Goal: Task Accomplishment & Management: Manage account settings

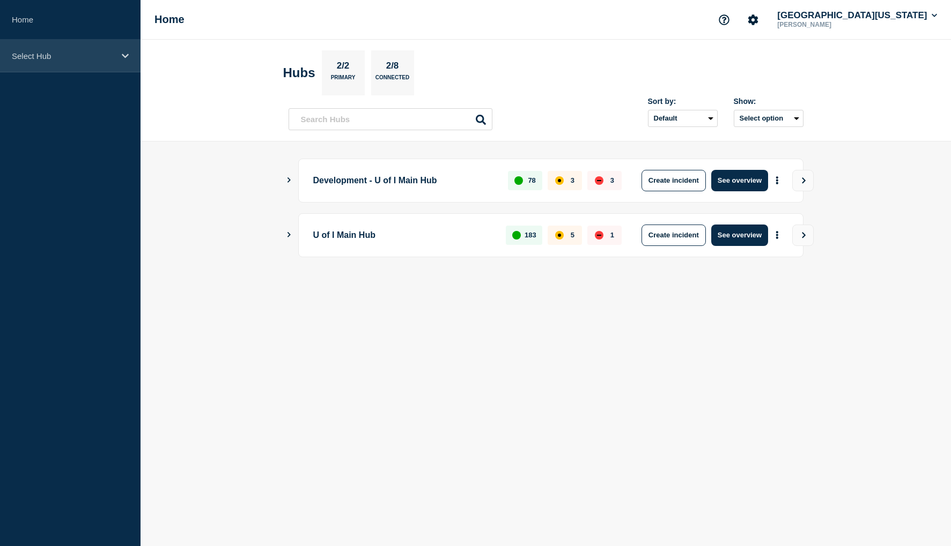
click at [127, 54] on icon at bounding box center [125, 56] width 7 height 8
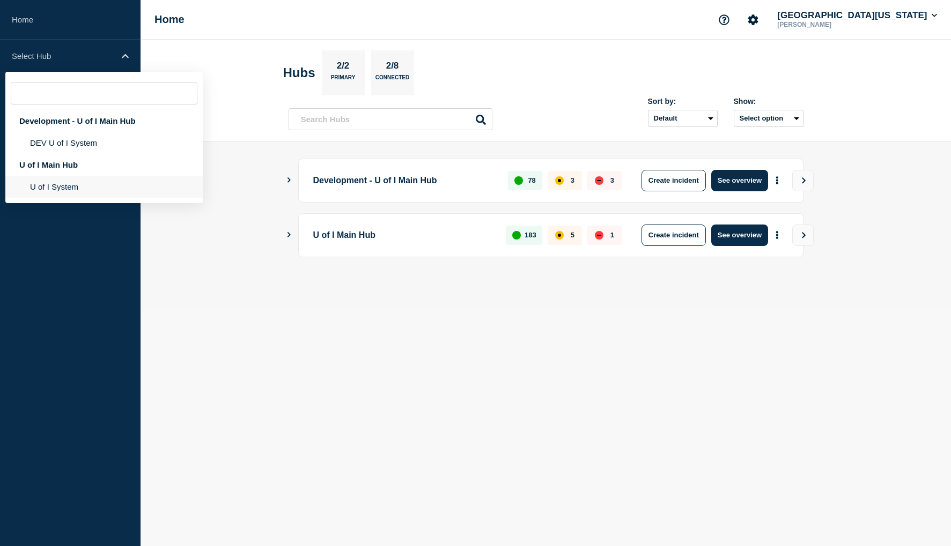
click at [60, 184] on li "U of I System" at bounding box center [103, 187] width 197 height 22
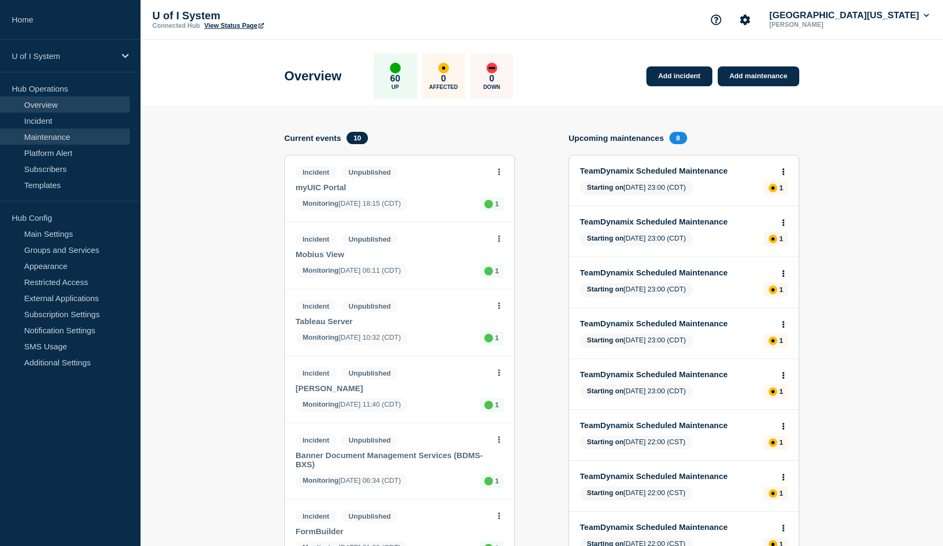
click at [48, 137] on link "Maintenance" at bounding box center [65, 137] width 130 height 16
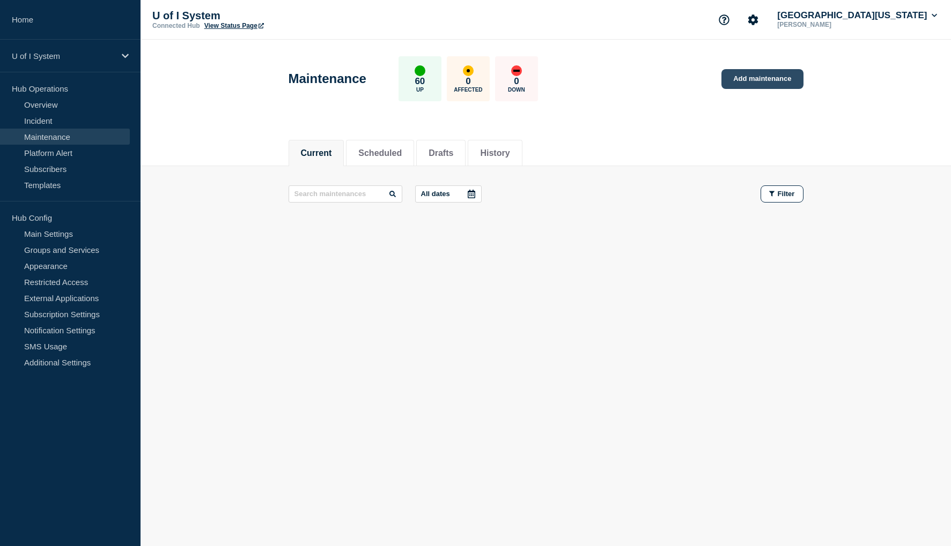
click at [767, 79] on link "Add maintenance" at bounding box center [762, 79] width 82 height 20
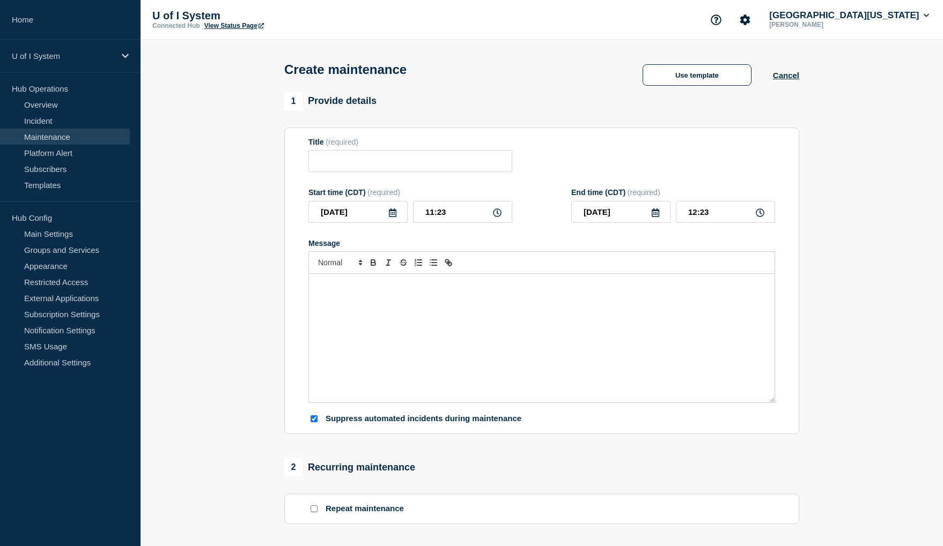
checkbox input "true"
click at [328, 158] on input "Title" at bounding box center [410, 161] width 204 height 22
click at [340, 160] on input "Title" at bounding box center [410, 161] width 204 height 22
paste input "AITS will be applying maintenance to the production Oracle databases"
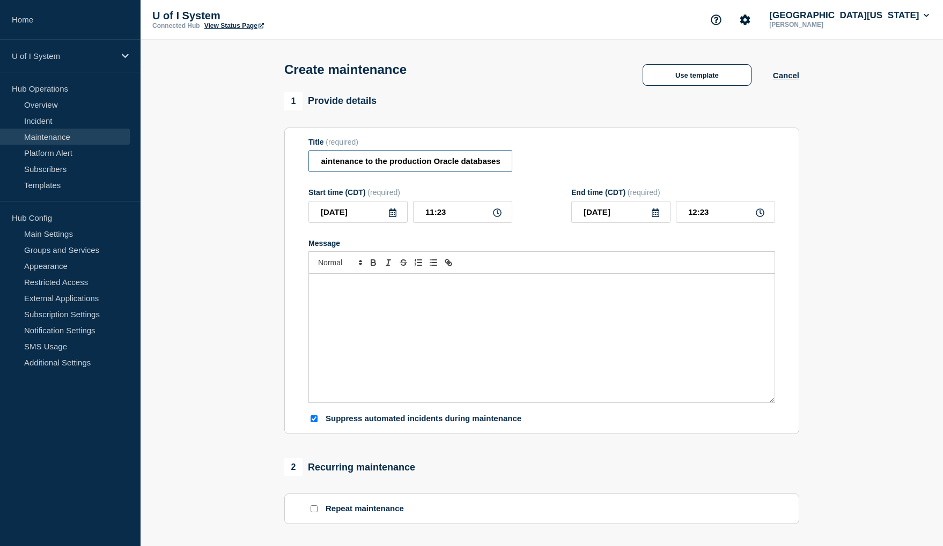
type input "AITS will be applying maintenance to the production Oracle databases"
click at [389, 216] on icon at bounding box center [393, 213] width 8 height 9
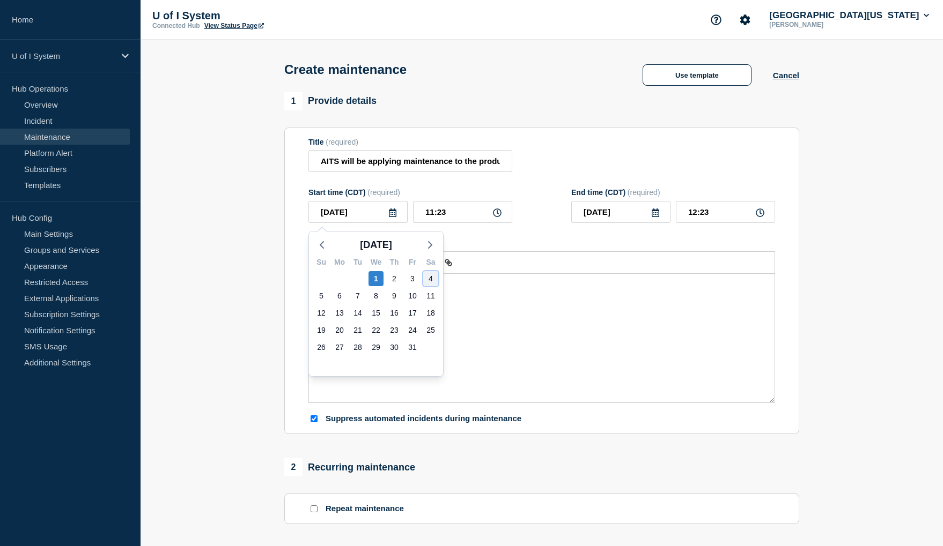
click at [432, 279] on div "4" at bounding box center [430, 278] width 15 height 15
type input "[DATE]"
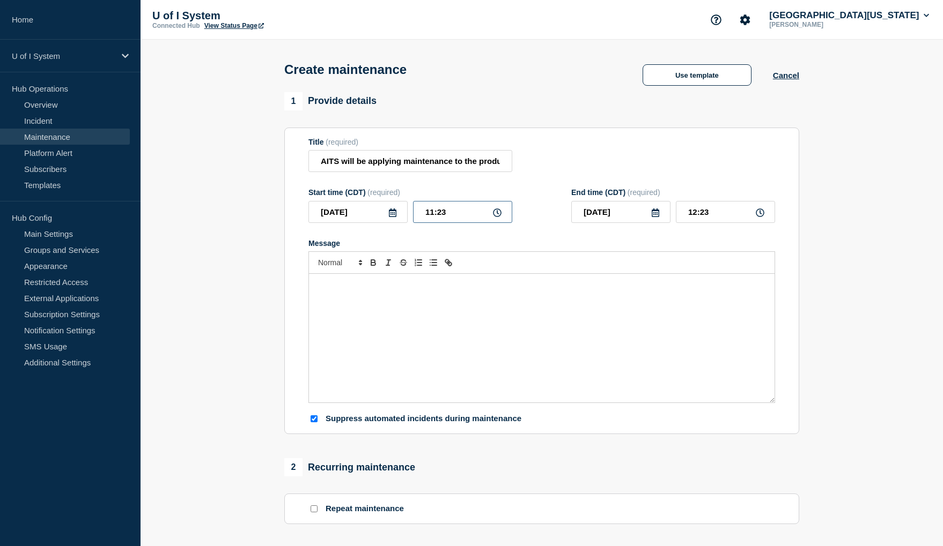
drag, startPoint x: 443, startPoint y: 213, endPoint x: 423, endPoint y: 213, distance: 20.4
click at [423, 213] on input "11:23" at bounding box center [462, 212] width 99 height 22
type input "06:00"
click at [696, 211] on input "07:00" at bounding box center [725, 212] width 99 height 22
type input "09:00"
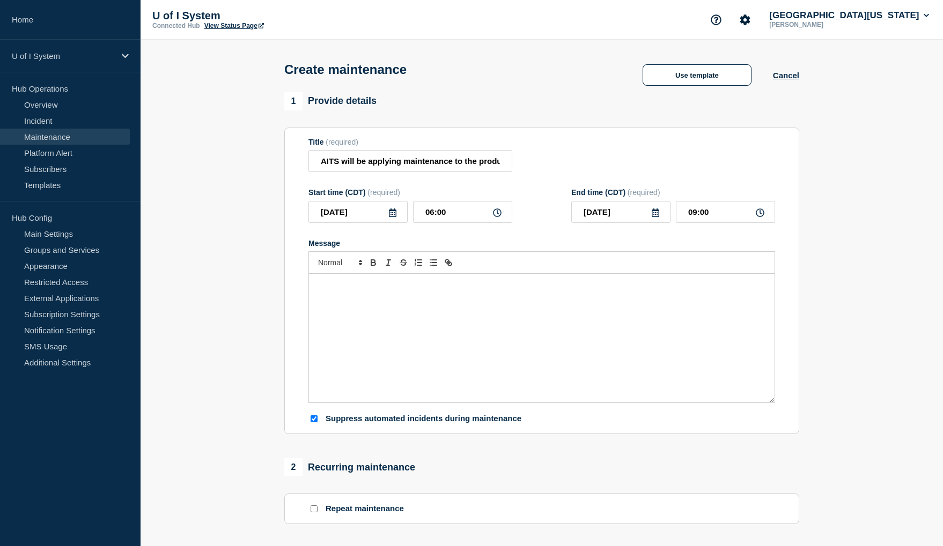
click at [357, 290] on p "Message" at bounding box center [541, 285] width 449 height 10
click at [335, 293] on div "Message" at bounding box center [541, 338] width 465 height 129
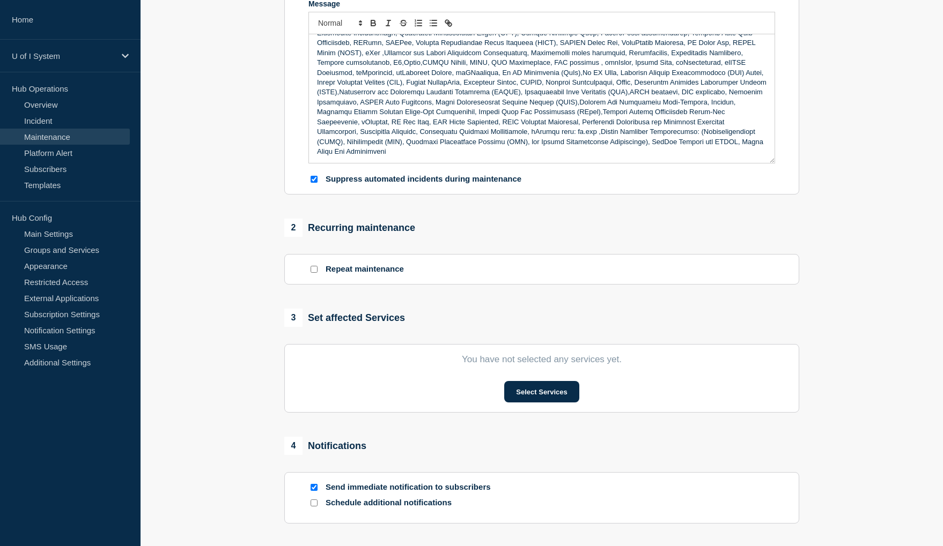
scroll to position [268, 0]
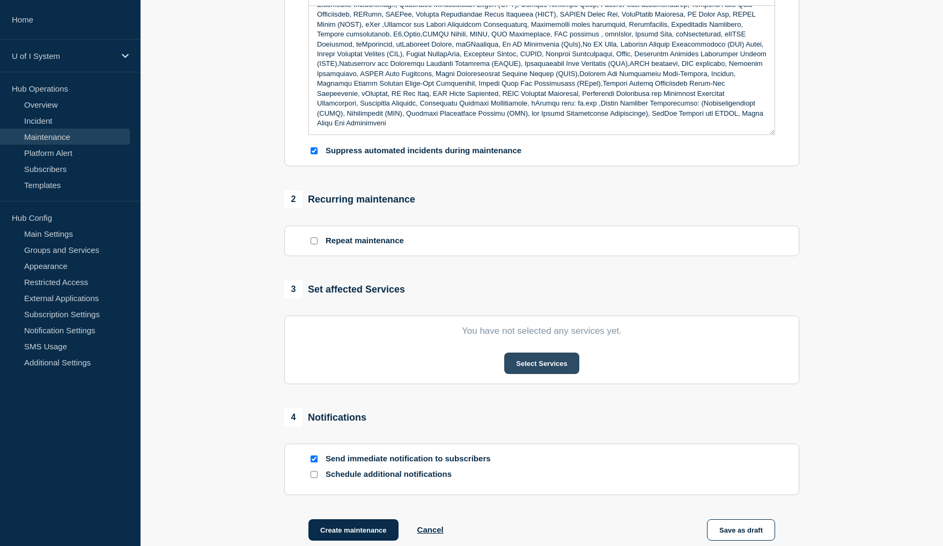
click at [535, 371] on button "Select Services" at bounding box center [541, 363] width 75 height 21
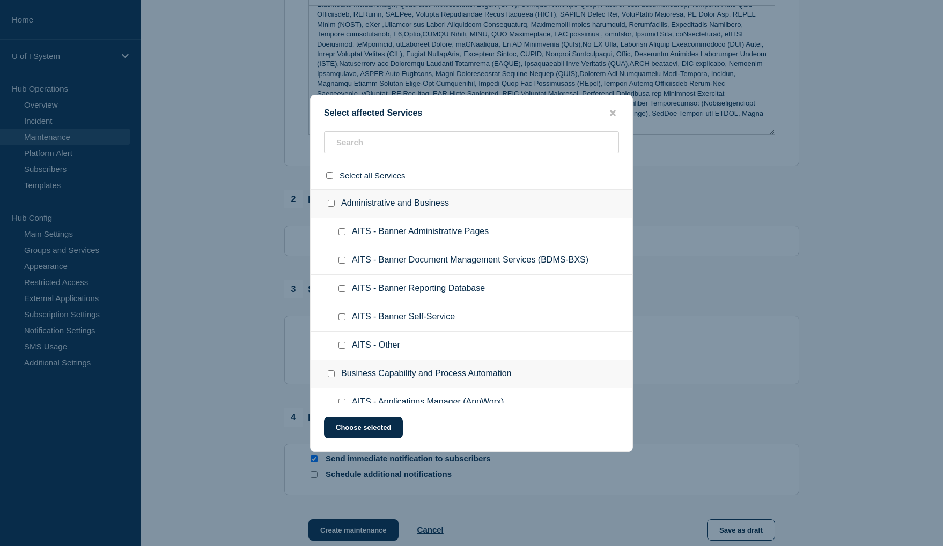
click at [342, 234] on input "AITS - Banner Administrative Pages checkbox" at bounding box center [341, 231] width 7 height 7
checkbox input "true"
click at [342, 263] on input "AITS - Banner Document Management Services (BDMS-BXS) checkbox" at bounding box center [341, 260] width 7 height 7
checkbox input "true"
drag, startPoint x: 342, startPoint y: 290, endPoint x: 338, endPoint y: 300, distance: 11.2
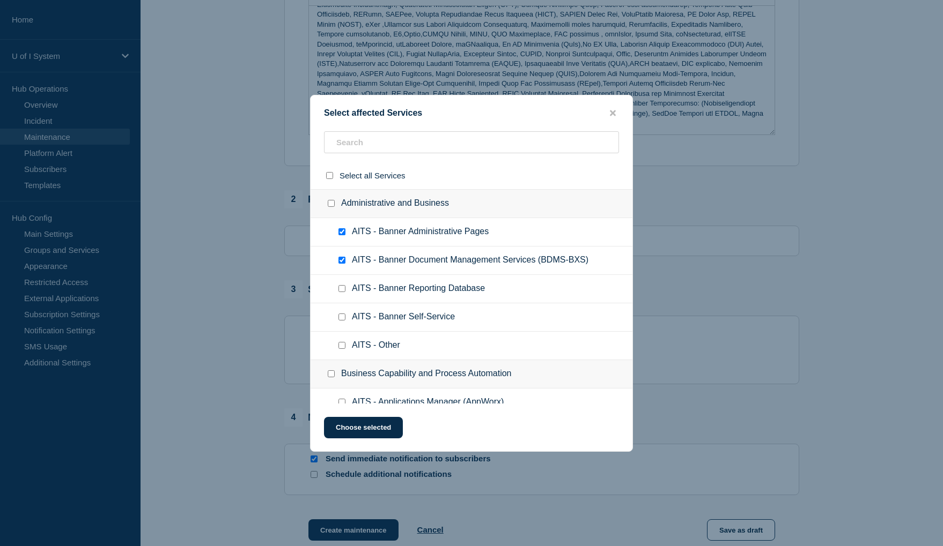
click at [342, 291] on input "AITS - Banner Reporting Database checkbox" at bounding box center [341, 288] width 7 height 7
checkbox input "true"
click at [342, 317] on input "AITS - Banner Self-Service checkbox" at bounding box center [341, 317] width 7 height 7
checkbox input "true"
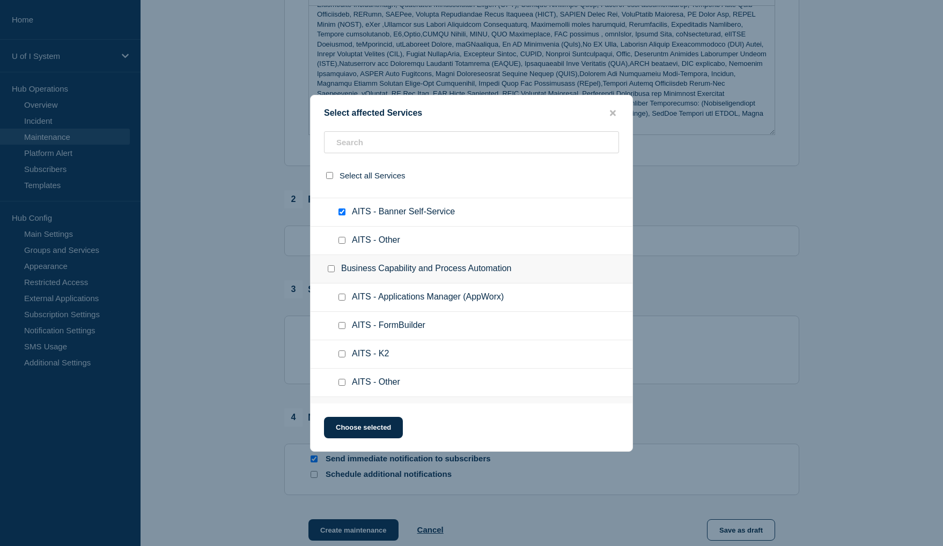
scroll to position [107, 0]
click at [340, 242] on input "AITS - Other checkbox" at bounding box center [341, 238] width 7 height 7
checkbox input "true"
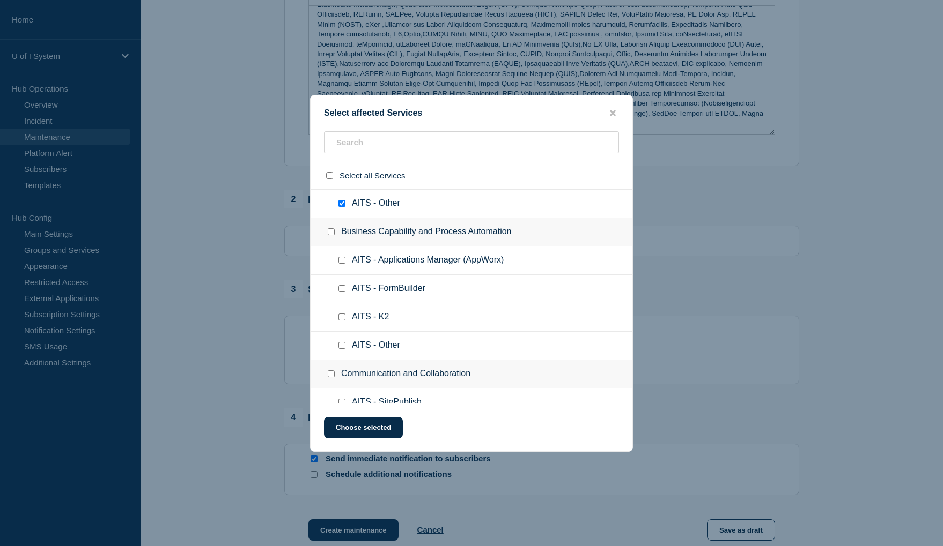
scroll to position [161, 0]
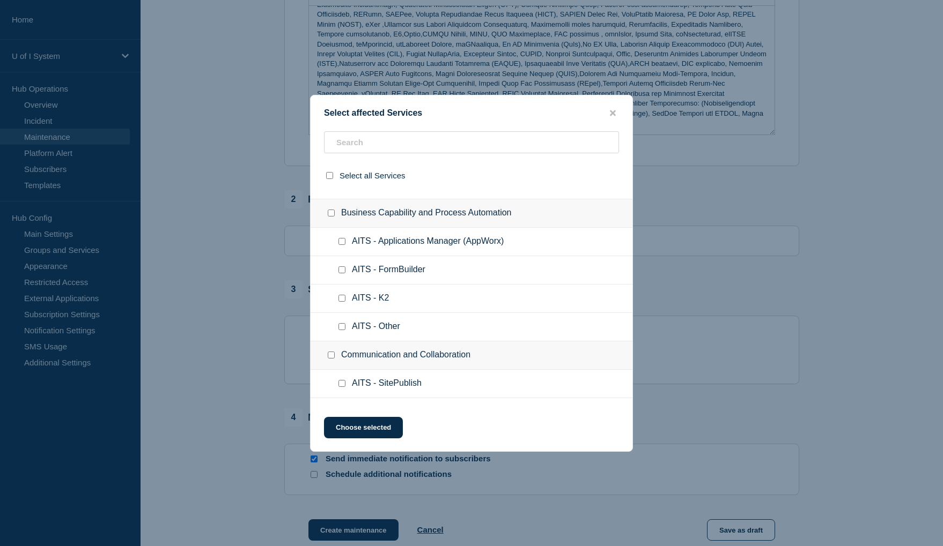
click at [342, 245] on input "AITS - Applications Manager (AppWorx) checkbox" at bounding box center [341, 241] width 7 height 7
checkbox input "true"
drag, startPoint x: 342, startPoint y: 297, endPoint x: 340, endPoint y: 308, distance: 11.3
click at [342, 297] on input "AITS - K2 checkbox" at bounding box center [341, 298] width 7 height 7
checkbox input "true"
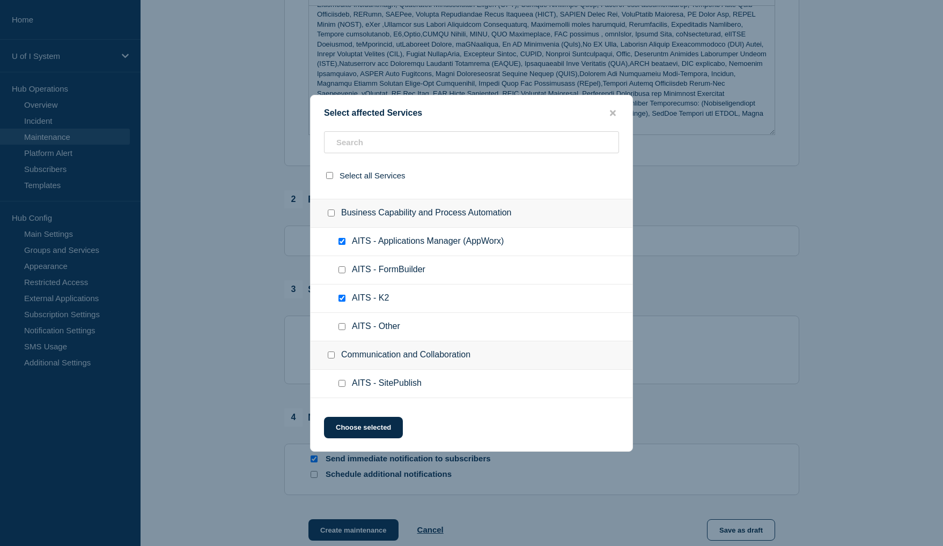
click at [340, 328] on input "AITS - Other checkbox" at bounding box center [341, 326] width 7 height 7
checkbox input "true"
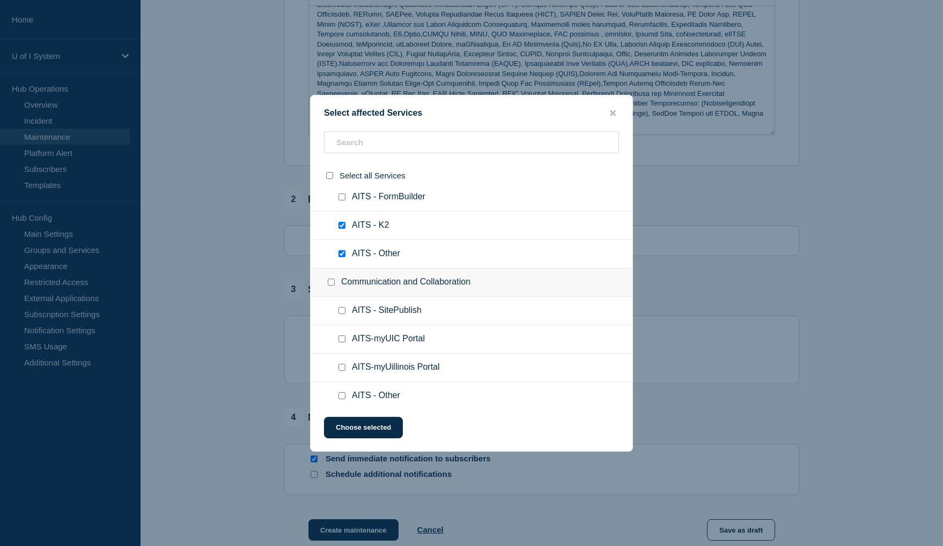
scroll to position [268, 0]
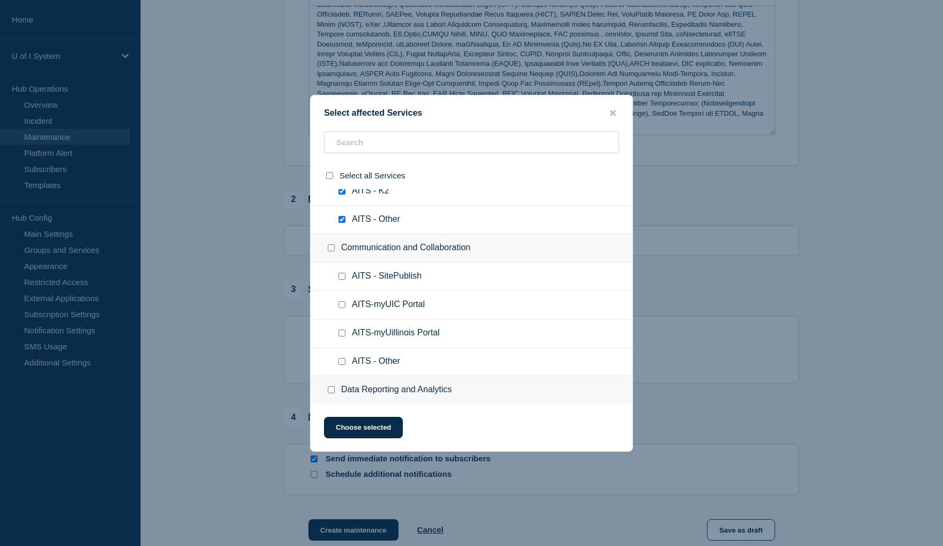
click at [343, 306] on input "AITS-myUIC Portal checkbox" at bounding box center [341, 304] width 7 height 7
checkbox input "true"
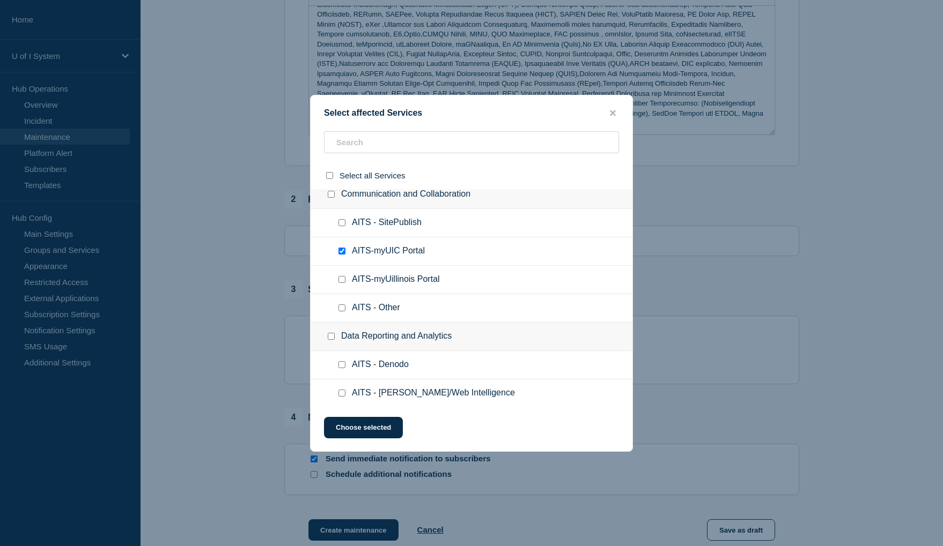
scroll to position [375, 0]
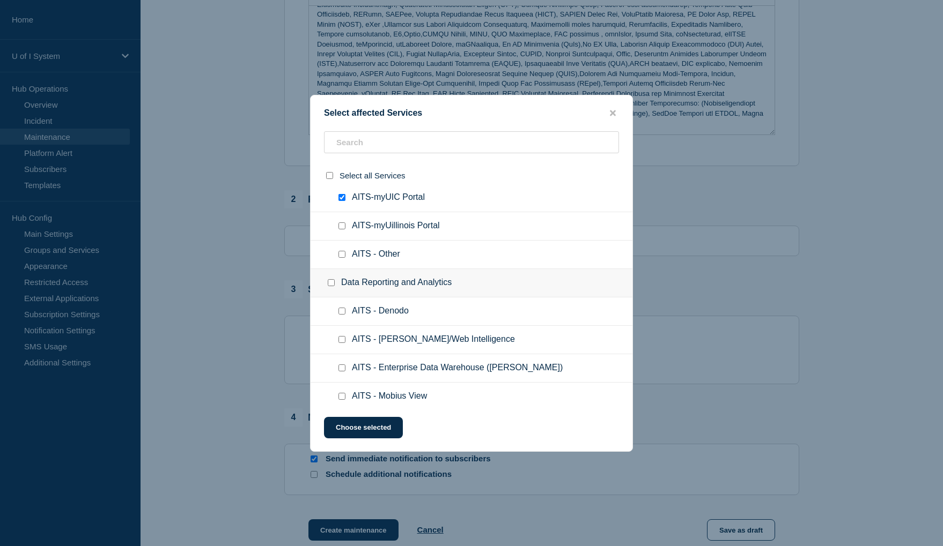
click at [342, 311] on input "AITS - Denodo checkbox" at bounding box center [341, 311] width 7 height 7
checkbox input "true"
drag, startPoint x: 340, startPoint y: 340, endPoint x: 347, endPoint y: 360, distance: 20.5
click at [340, 341] on input "AITS - EDDIE/Web Intelligence checkbox" at bounding box center [341, 339] width 7 height 7
checkbox input "true"
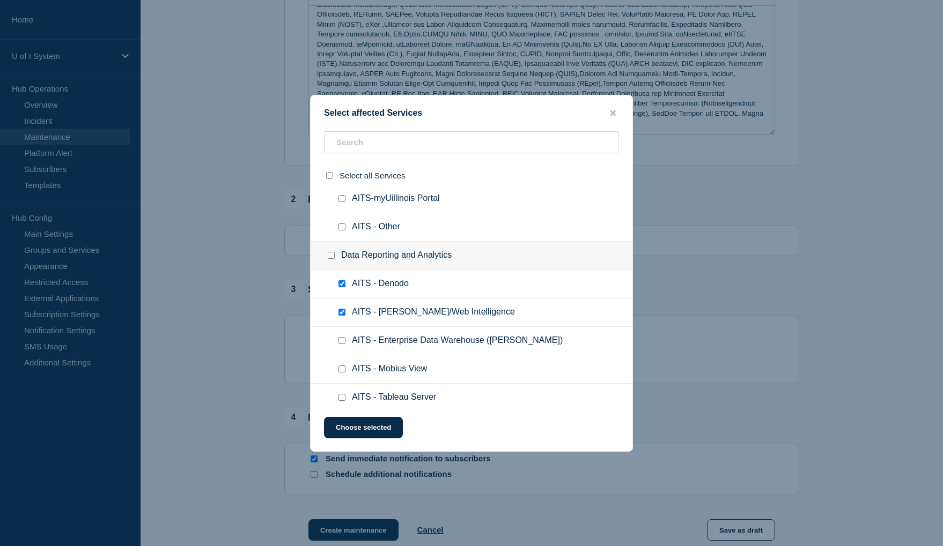
scroll to position [429, 0]
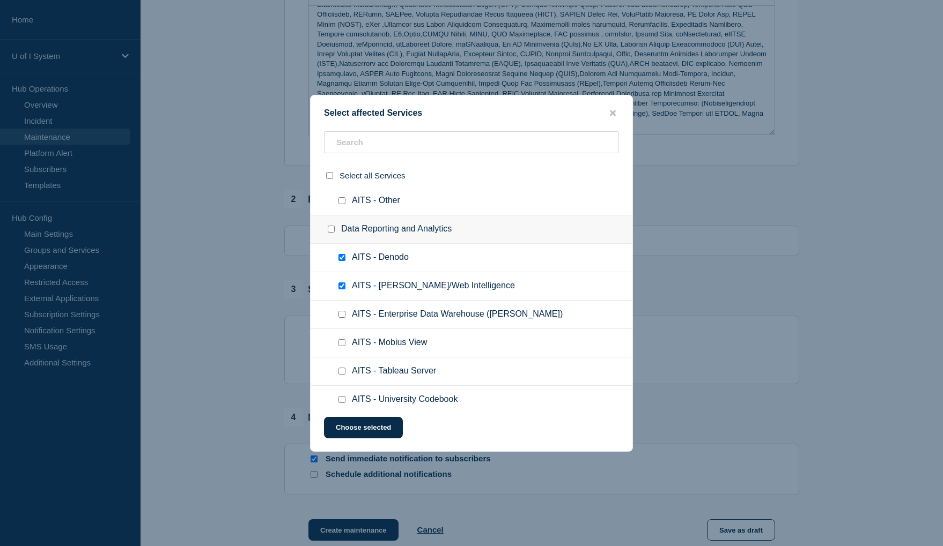
click at [344, 315] on input "AITS - Enterprise Data Warehouse (EDW) checkbox" at bounding box center [341, 314] width 7 height 7
checkbox input "true"
drag, startPoint x: 341, startPoint y: 344, endPoint x: 319, endPoint y: 354, distance: 24.9
click at [341, 344] on input "AITS - Mobius View checkbox" at bounding box center [341, 342] width 7 height 7
checkbox input "true"
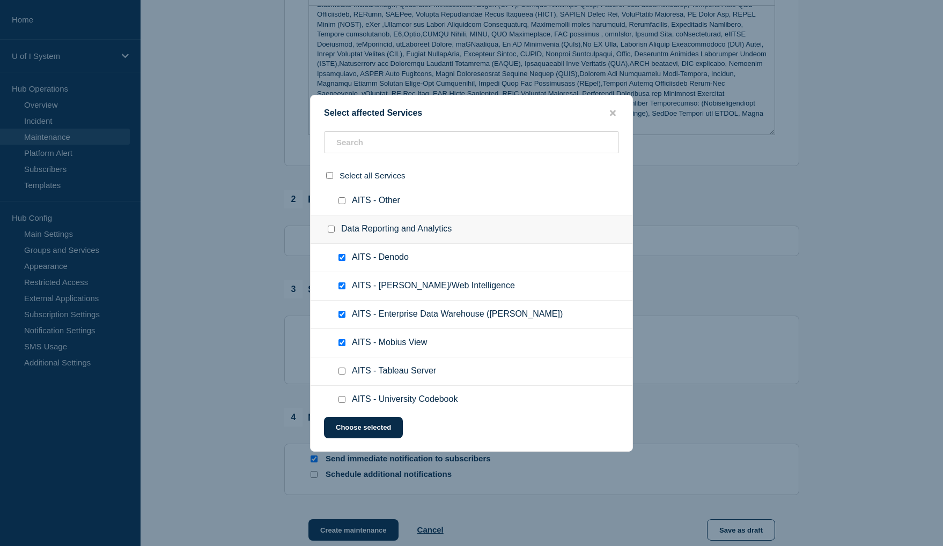
click at [342, 373] on input "AITS - Tableau Server checkbox" at bounding box center [341, 371] width 7 height 7
checkbox input "true"
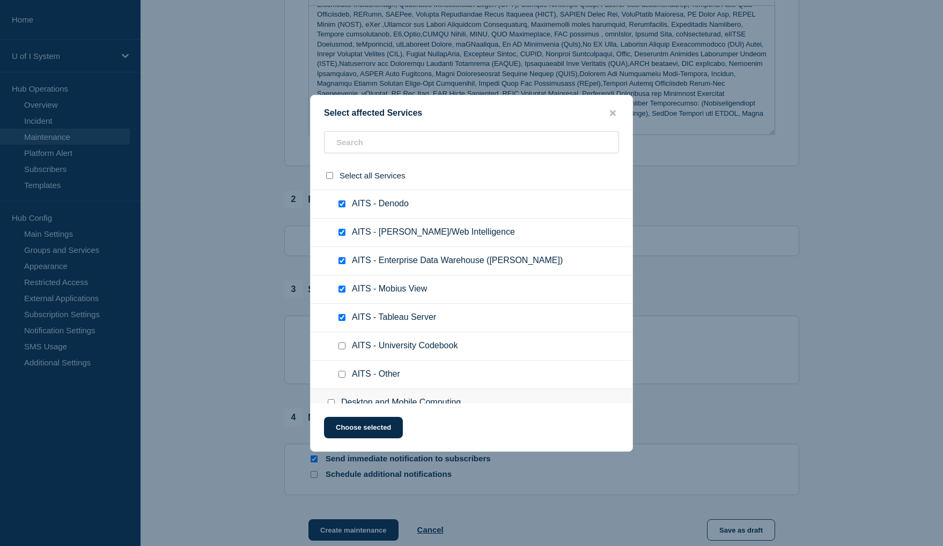
click at [342, 346] on input "AITS - University Codebook checkbox" at bounding box center [341, 346] width 7 height 7
checkbox input "true"
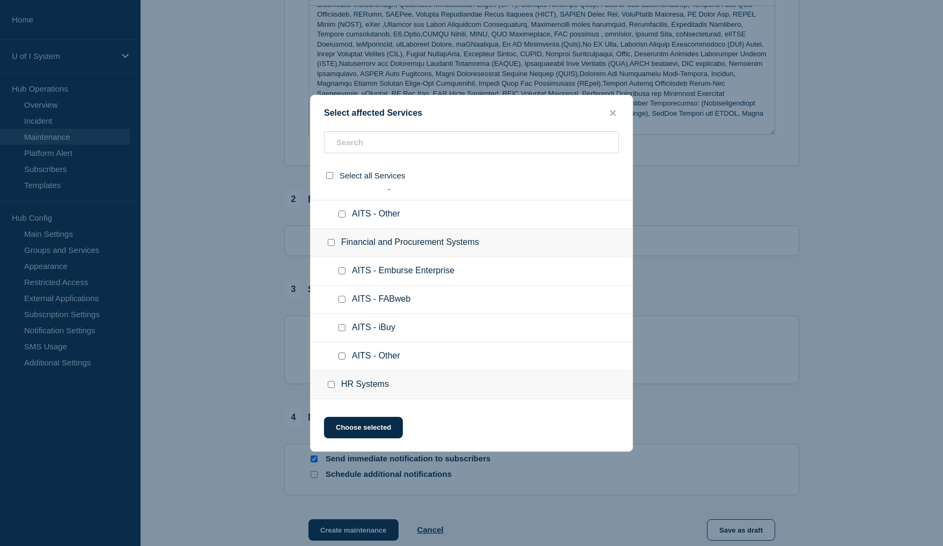
scroll to position [804, 0]
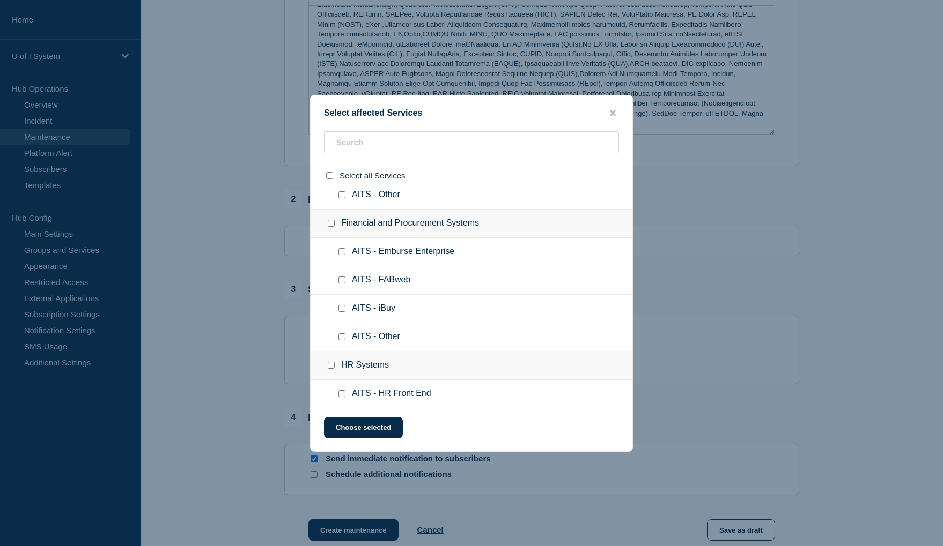
click at [340, 255] on input "AITS - Emburse Enterprise checkbox" at bounding box center [341, 251] width 7 height 7
checkbox input "true"
click at [342, 283] on input "AITS - FABweb checkbox" at bounding box center [341, 280] width 7 height 7
checkbox input "true"
click at [344, 314] on div at bounding box center [344, 308] width 16 height 11
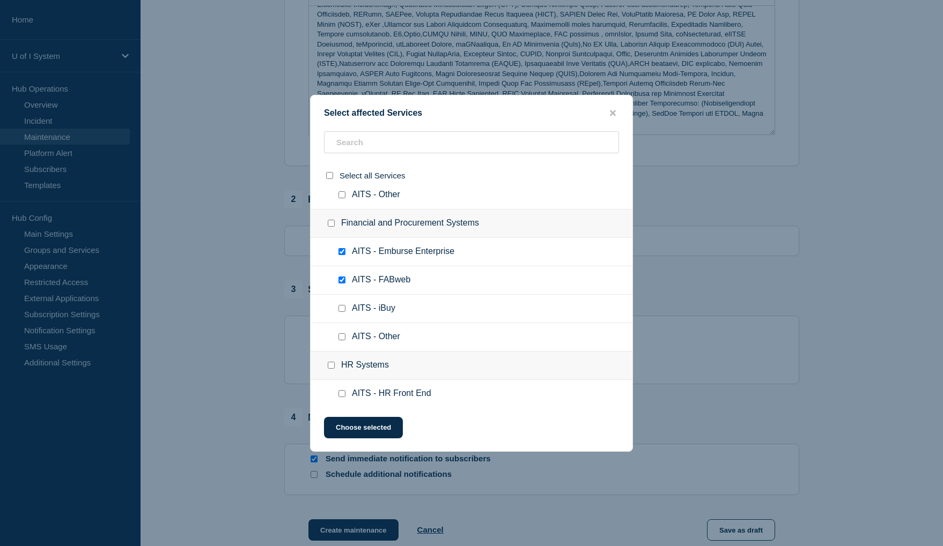
click at [342, 310] on input "AITS - iBuy checkbox" at bounding box center [341, 308] width 7 height 7
checkbox input "true"
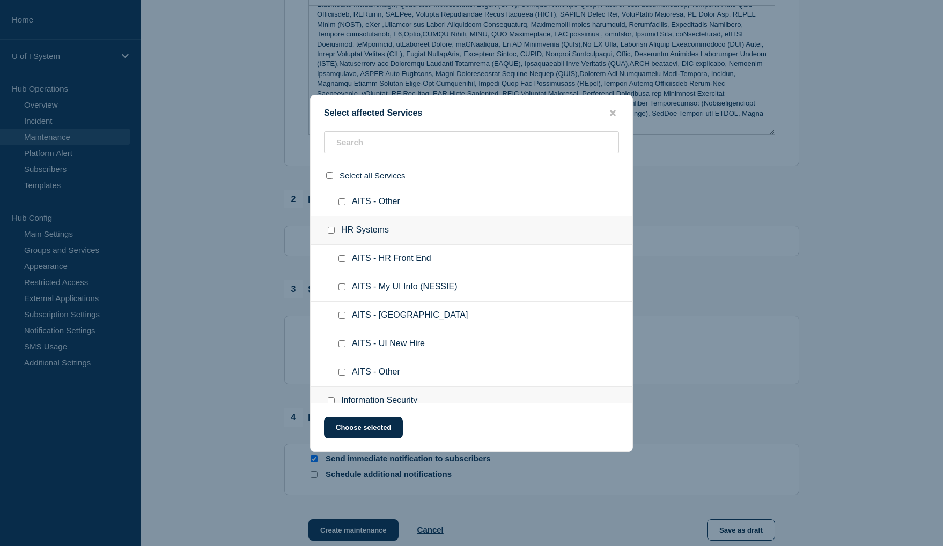
scroll to position [965, 0]
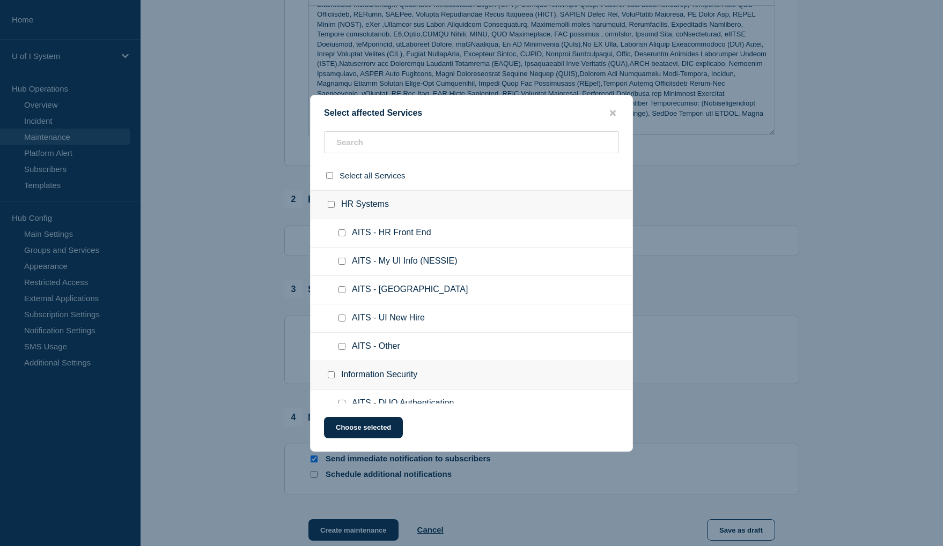
click at [343, 235] on input "AITS - HR Front End checkbox" at bounding box center [341, 233] width 7 height 7
checkbox input "true"
click at [343, 263] on input "AITS - My UI Info (NESSIE) checkbox" at bounding box center [341, 261] width 7 height 7
checkbox input "true"
click at [341, 292] on input "AITS - PARIS checkbox" at bounding box center [341, 289] width 7 height 7
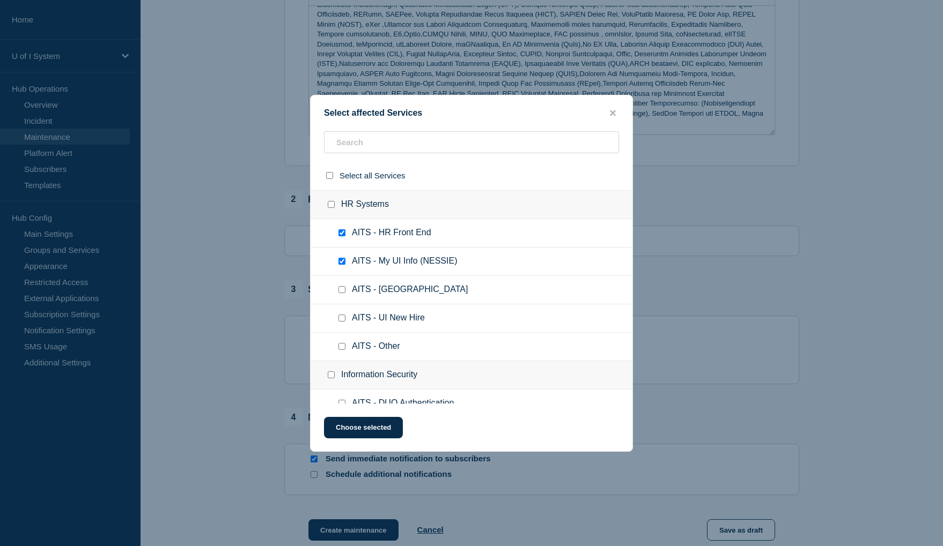
checkbox input "true"
drag, startPoint x: 345, startPoint y: 319, endPoint x: 345, endPoint y: 327, distance: 8.0
click at [345, 320] on input "AITS - UI New Hire checkbox" at bounding box center [341, 318] width 7 height 7
checkbox input "true"
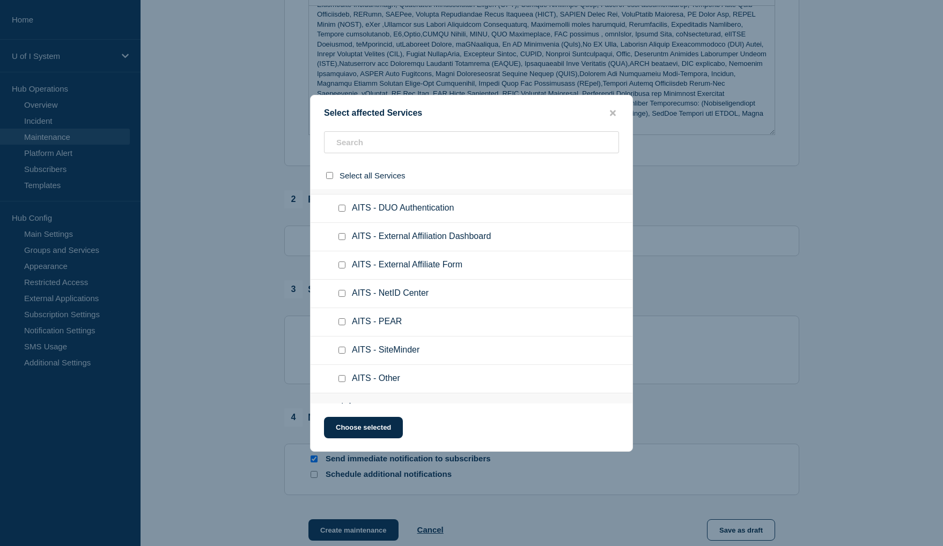
scroll to position [1180, 0]
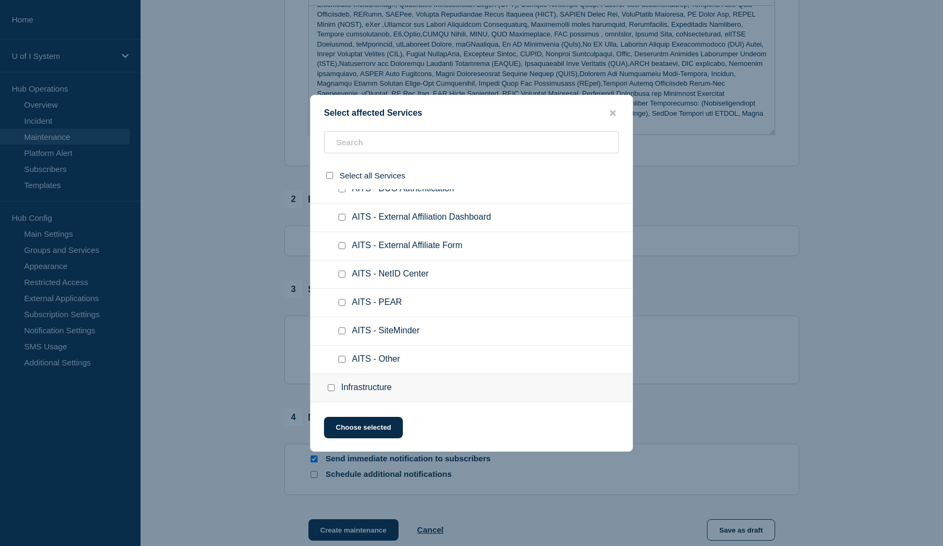
click at [341, 275] on input "AITS - NetID Center checkbox" at bounding box center [341, 274] width 7 height 7
checkbox input "true"
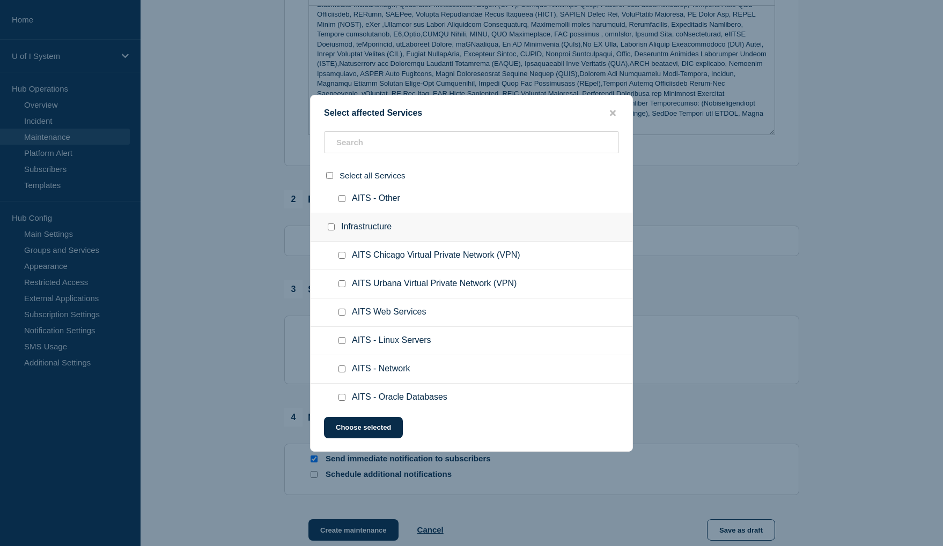
scroll to position [1394, 0]
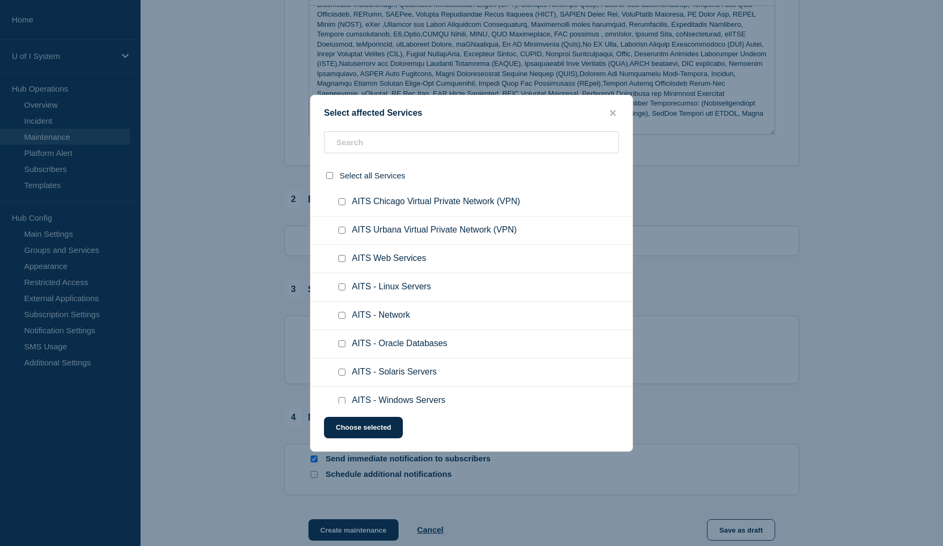
click at [340, 260] on input "AITS Web Services checkbox" at bounding box center [341, 258] width 7 height 7
checkbox input "true"
click at [343, 344] on input "AITS - Oracle Databases checkbox" at bounding box center [341, 343] width 7 height 7
checkbox input "true"
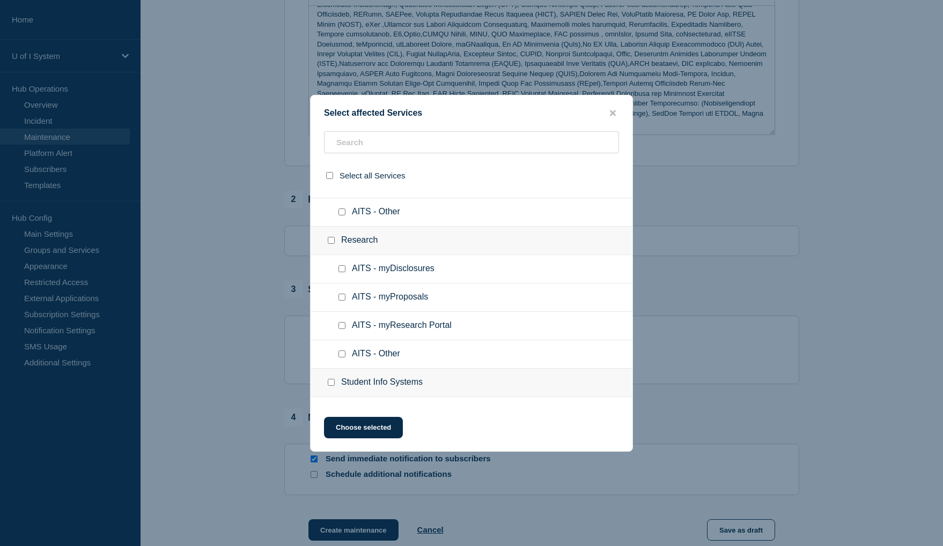
scroll to position [1770, 0]
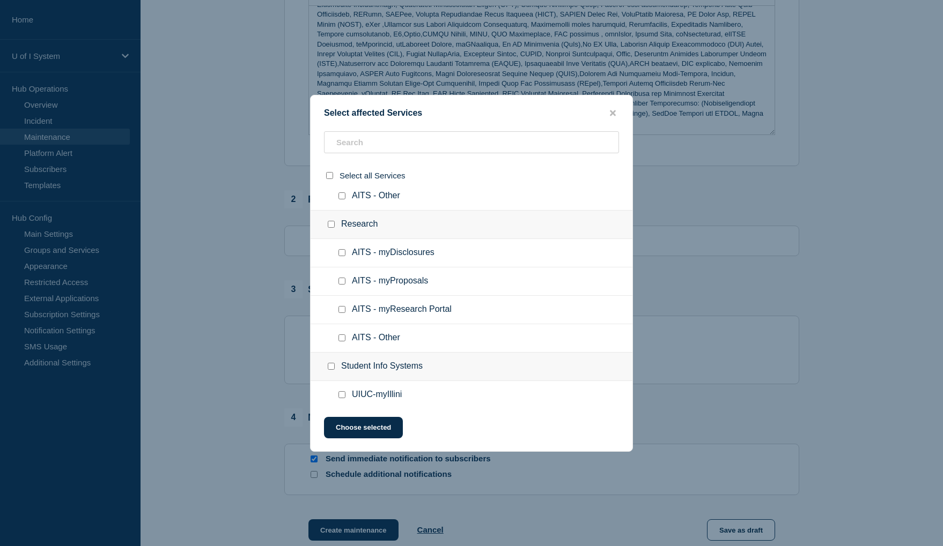
drag, startPoint x: 341, startPoint y: 253, endPoint x: 341, endPoint y: 268, distance: 14.5
click at [341, 253] on input "AITS - myDisclosures checkbox" at bounding box center [341, 252] width 7 height 7
checkbox input "true"
click at [341, 285] on input "AITS - myProposals checkbox" at bounding box center [341, 281] width 7 height 7
checkbox input "true"
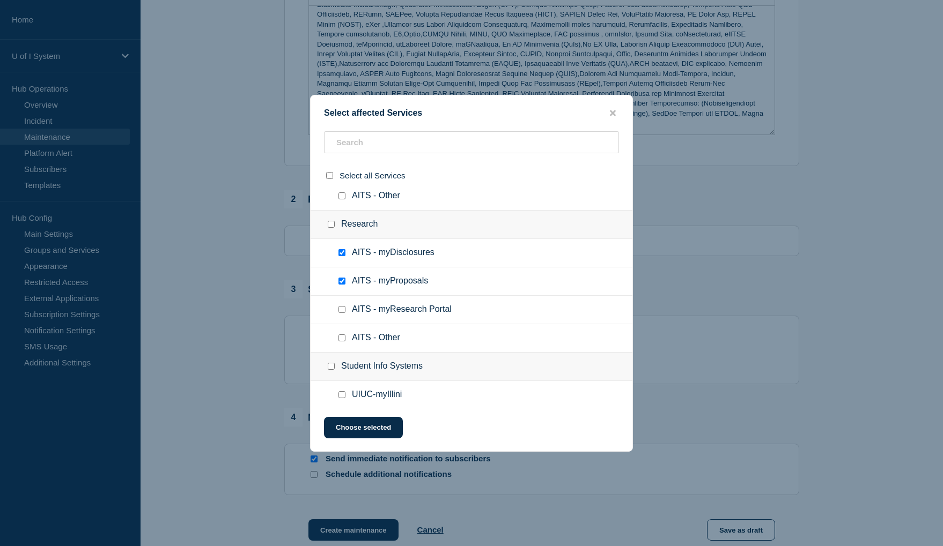
click at [343, 312] on input "AITS - myResearch Portal checkbox" at bounding box center [341, 309] width 7 height 7
checkbox input "true"
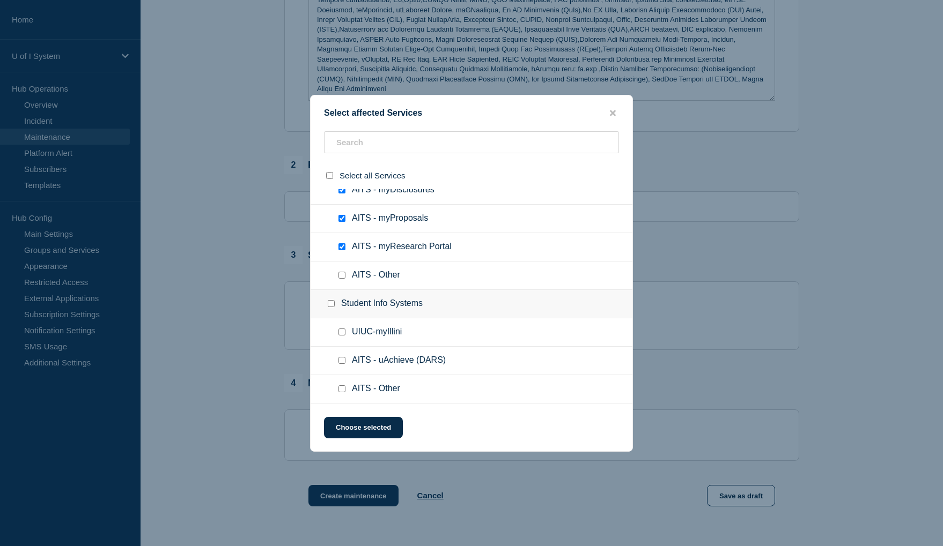
scroll to position [322, 0]
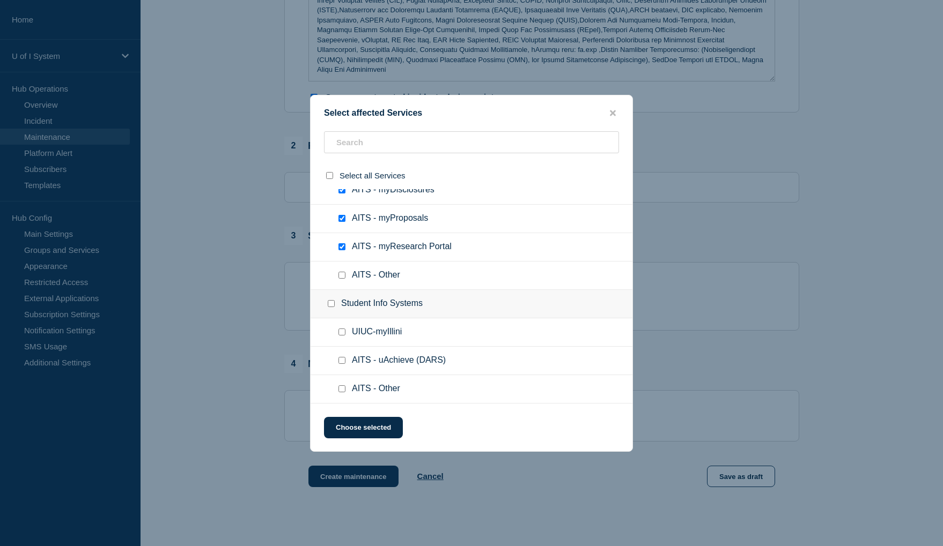
drag, startPoint x: 340, startPoint y: 360, endPoint x: 351, endPoint y: 364, distance: 10.9
click at [341, 360] on input "AITS - uAchieve (DARS) checkbox" at bounding box center [341, 360] width 7 height 7
checkbox input "true"
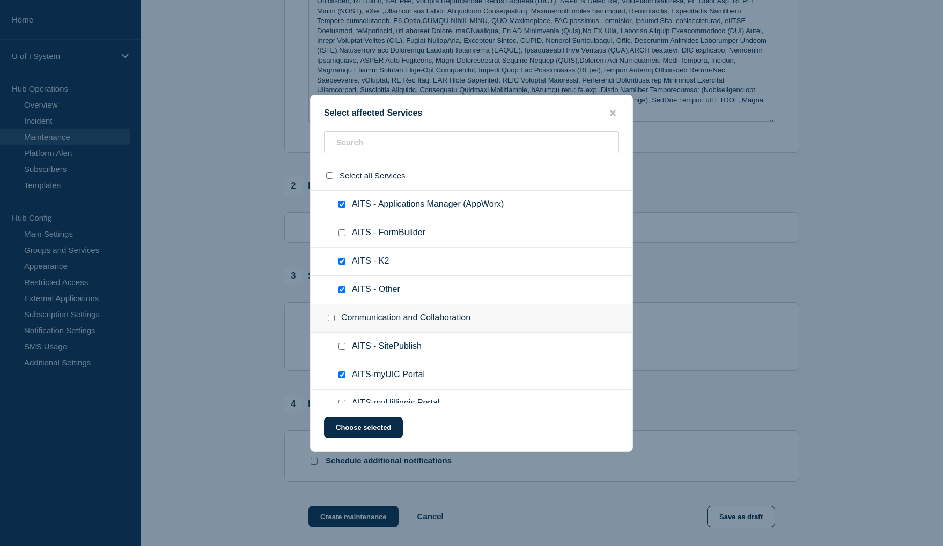
scroll to position [170, 0]
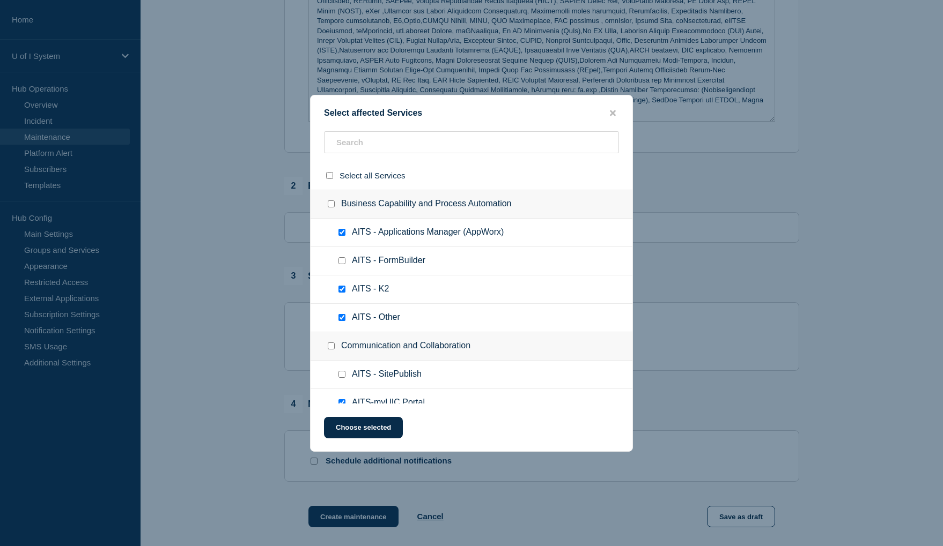
drag, startPoint x: 338, startPoint y: 317, endPoint x: 356, endPoint y: 324, distance: 18.5
click at [339, 317] on input "AITS - Other checkbox" at bounding box center [341, 317] width 7 height 7
checkbox input "false"
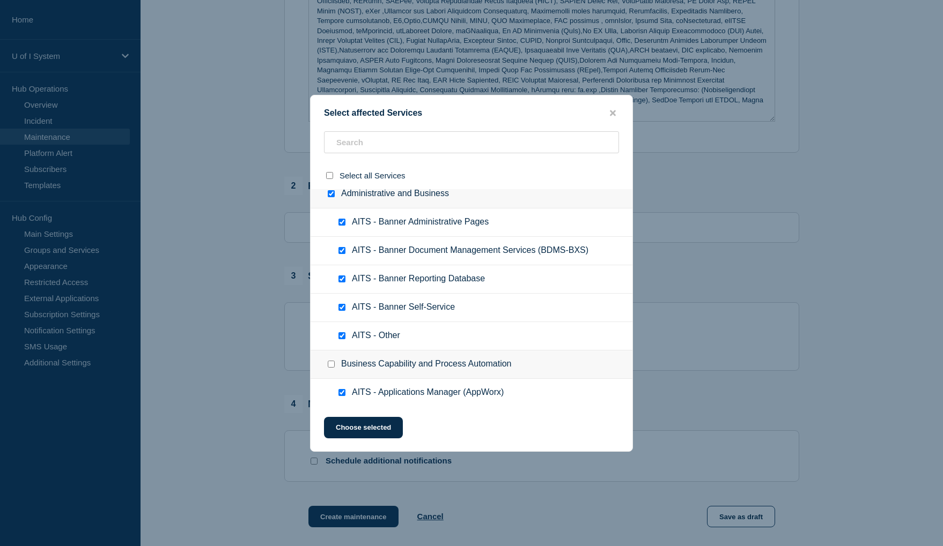
scroll to position [9, 0]
drag, startPoint x: 340, startPoint y: 335, endPoint x: 350, endPoint y: 337, distance: 9.4
click at [341, 336] on input "AITS - Other checkbox" at bounding box center [341, 336] width 7 height 7
checkbox input "false"
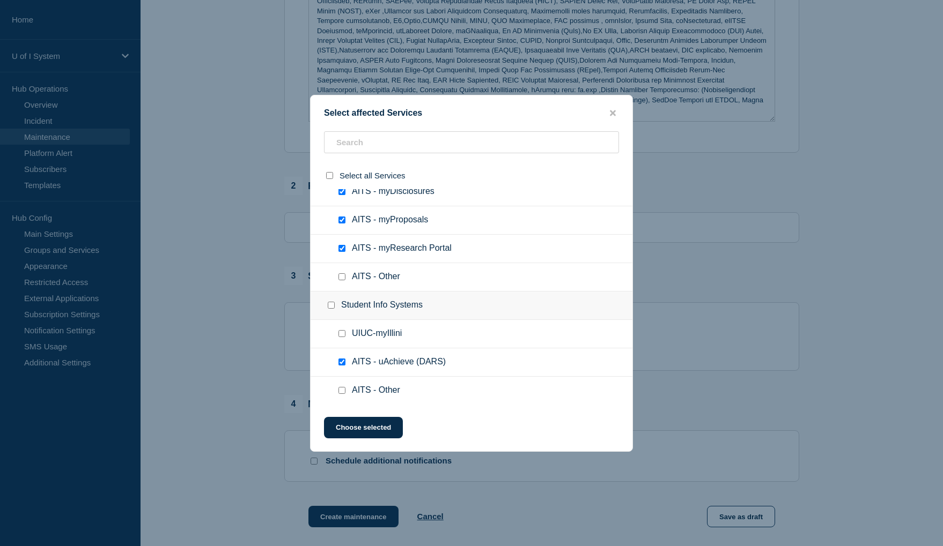
scroll to position [1832, 0]
click at [368, 426] on button "Choose selected" at bounding box center [363, 427] width 79 height 21
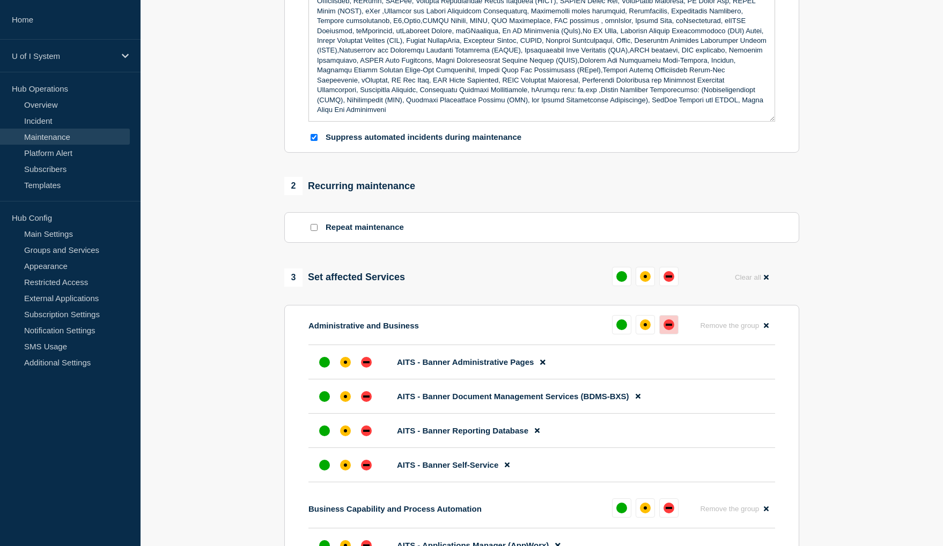
click at [669, 330] on div "down" at bounding box center [668, 325] width 11 height 11
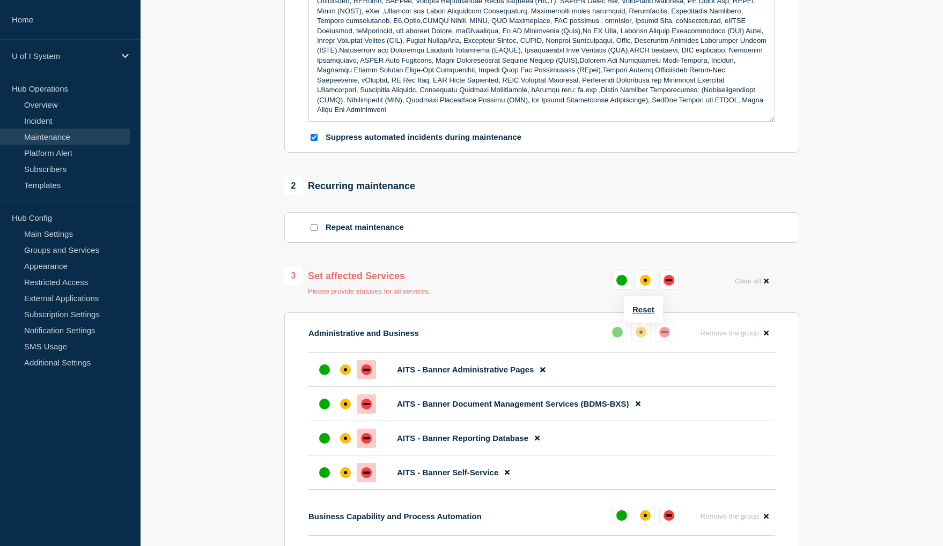
click at [665, 338] on div "down" at bounding box center [664, 332] width 11 height 11
click at [667, 282] on div "down" at bounding box center [668, 280] width 6 height 2
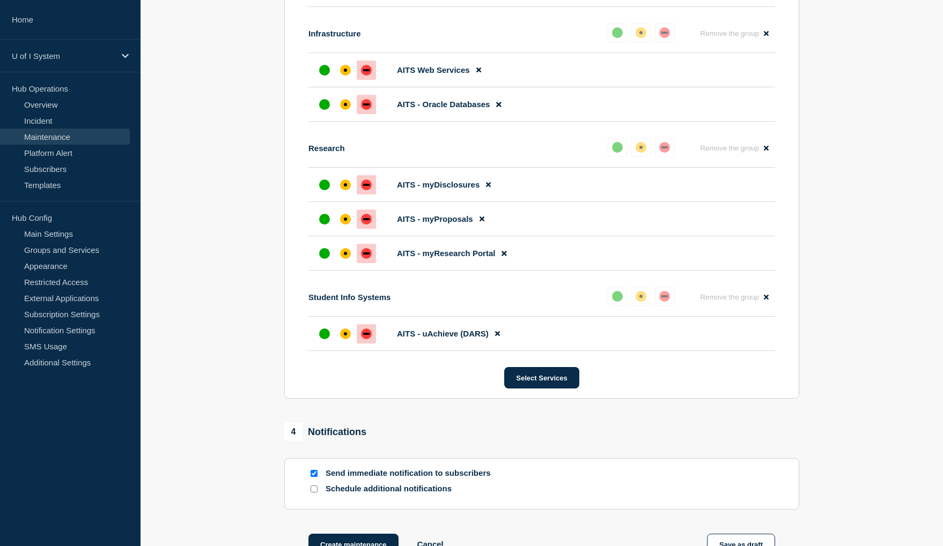
scroll to position [1622, 0]
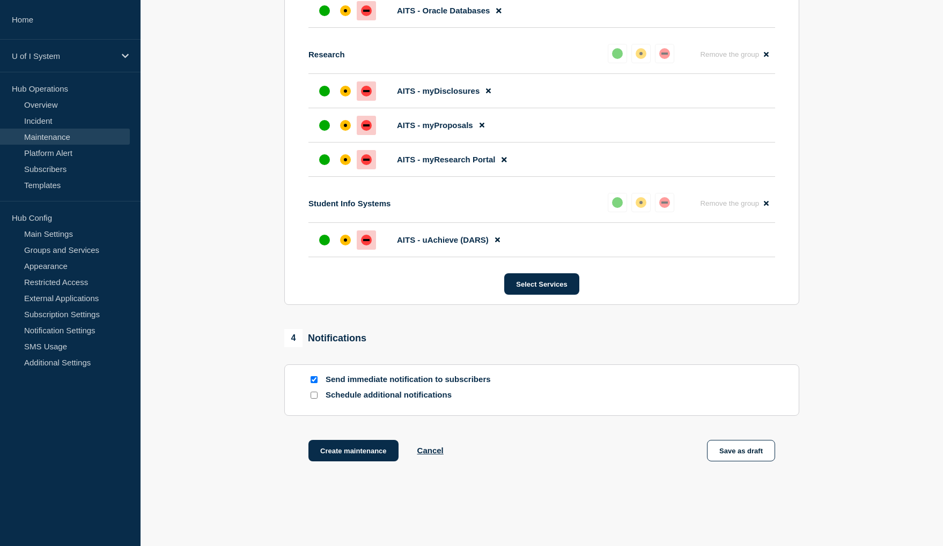
scroll to position [1729, 0]
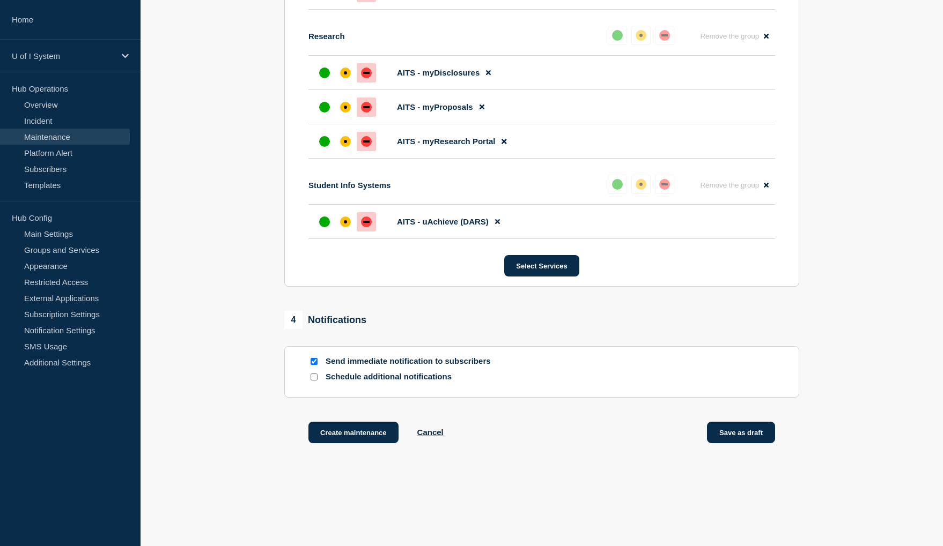
click at [737, 442] on button "Save as draft" at bounding box center [741, 432] width 68 height 21
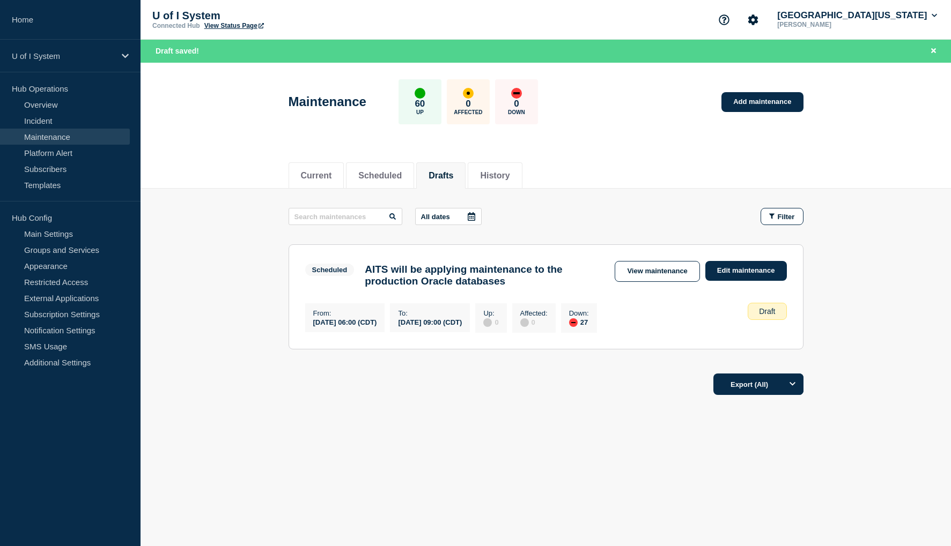
click at [573, 452] on div "Current Scheduled Drafts History Current Scheduled Drafts History All dates Fil…" at bounding box center [545, 314] width 810 height 325
click at [442, 453] on div "Current Scheduled Drafts History Current Scheduled Drafts History All dates Fil…" at bounding box center [545, 314] width 810 height 325
click at [637, 272] on link "View maintenance" at bounding box center [657, 271] width 85 height 21
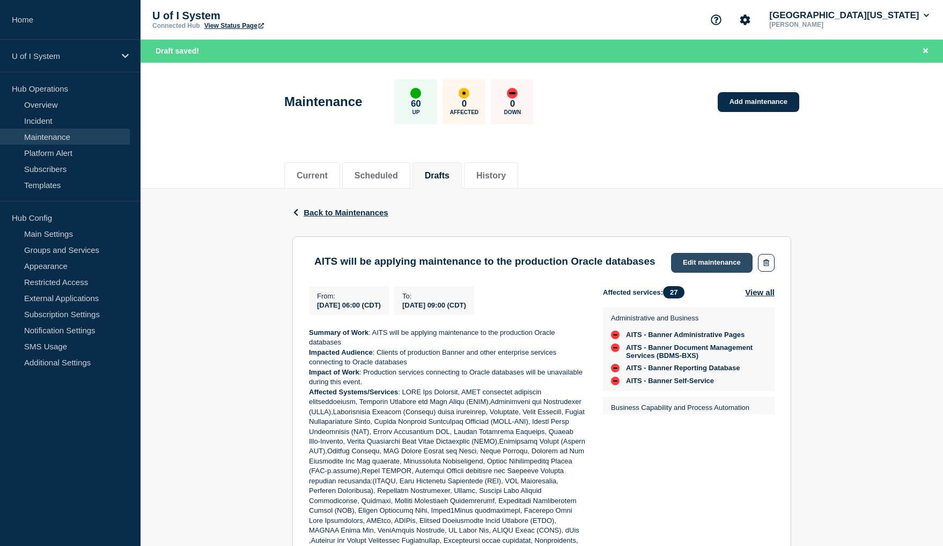
click at [724, 261] on link "Edit maintenance" at bounding box center [712, 263] width 82 height 20
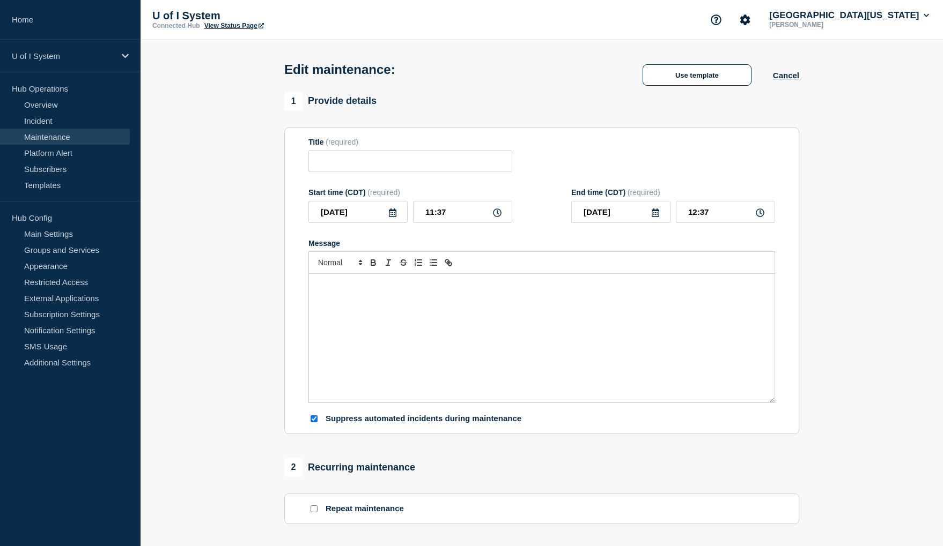
type input "AITS will be applying maintenance to the production Oracle databases"
type input "[DATE]"
type input "06:00"
type input "[DATE]"
type input "09:00"
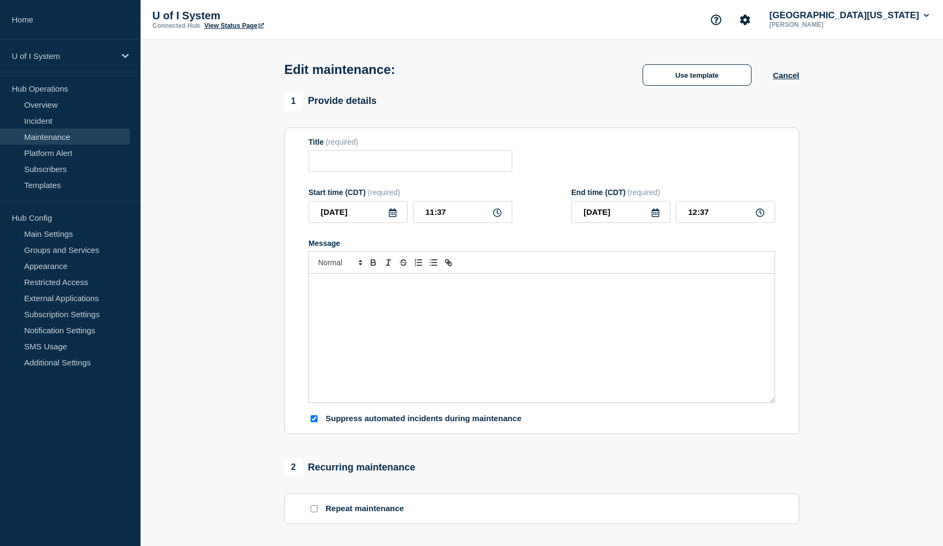
checkbox input "true"
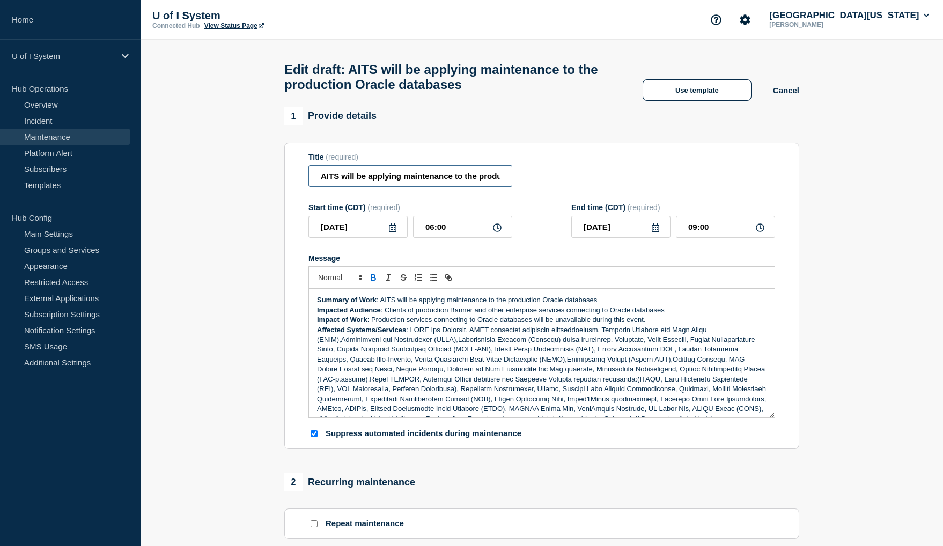
drag, startPoint x: 479, startPoint y: 182, endPoint x: 340, endPoint y: 185, distance: 138.9
click at [340, 185] on input "AITS will be applying maintenance to the production Oracle databases" at bounding box center [410, 176] width 204 height 22
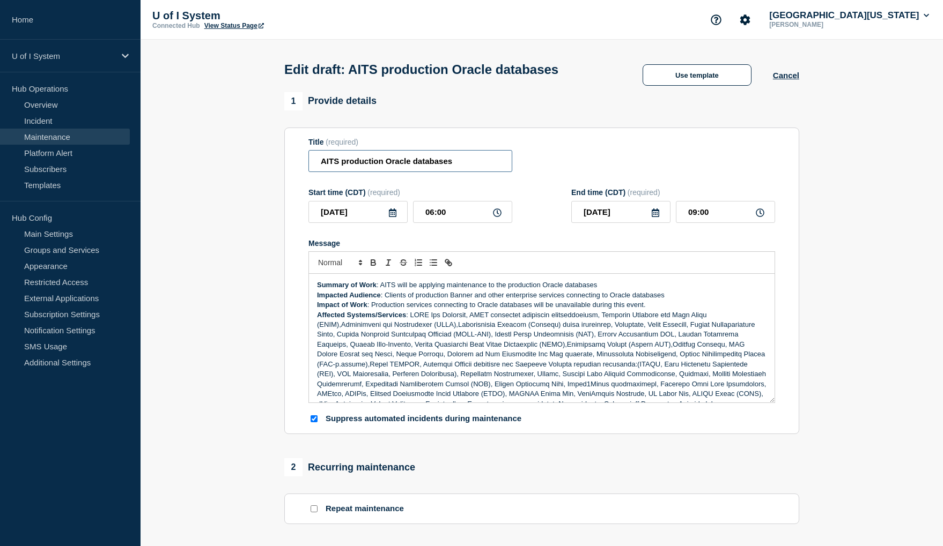
click at [454, 161] on input "AITS production Oracle databases" at bounding box center [410, 161] width 204 height 22
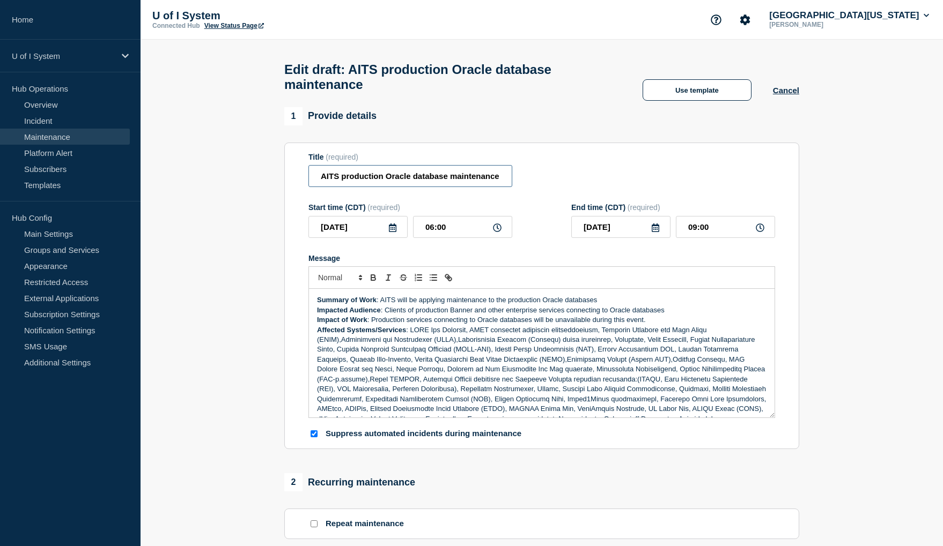
type input "AITS production Oracle database maintenance"
click at [656, 165] on div "Title (required) AITS production Oracle database maintenance" at bounding box center [541, 170] width 467 height 35
click at [598, 304] on p "Summary of Work : AITS will be applying maintenance to the production Oracle da…" at bounding box center [541, 300] width 449 height 10
click at [675, 310] on p "Impacted Audience : Clients of production Banner and other enterprise services …" at bounding box center [541, 311] width 449 height 10
drag, startPoint x: 646, startPoint y: 322, endPoint x: 594, endPoint y: 325, distance: 52.1
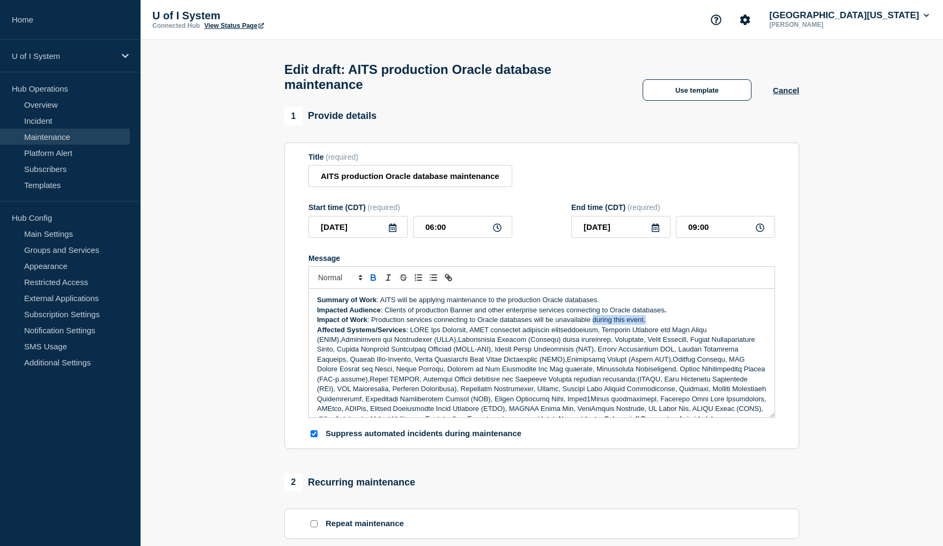
click at [594, 325] on p "Impact of Work : Production services connecting to Oracle databases will be una…" at bounding box center [541, 320] width 449 height 10
click at [662, 325] on p "Impact of Work : Production services connecting to Oracle databases will be una…" at bounding box center [541, 320] width 449 height 10
click at [503, 115] on div "1 Provide details" at bounding box center [541, 116] width 515 height 18
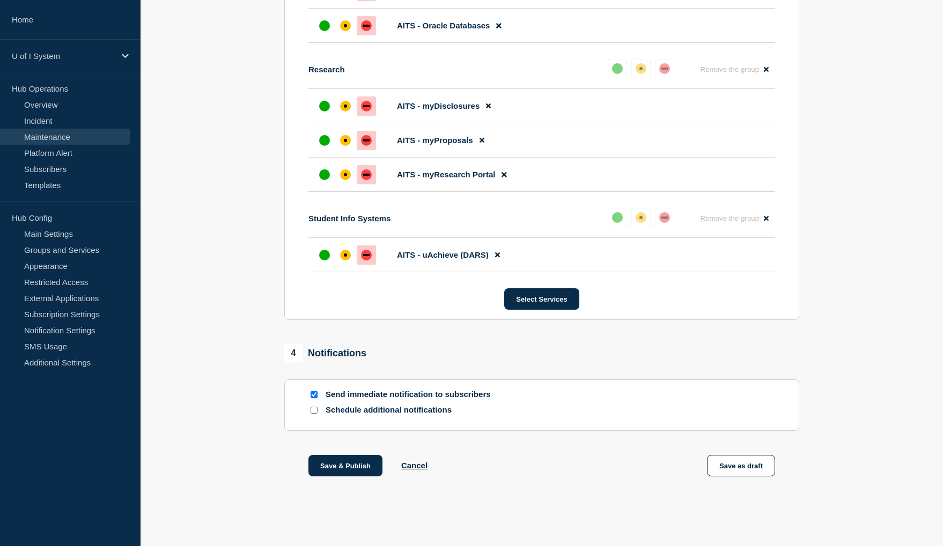
scroll to position [1716, 0]
click at [740, 468] on button "Save as draft" at bounding box center [741, 465] width 68 height 21
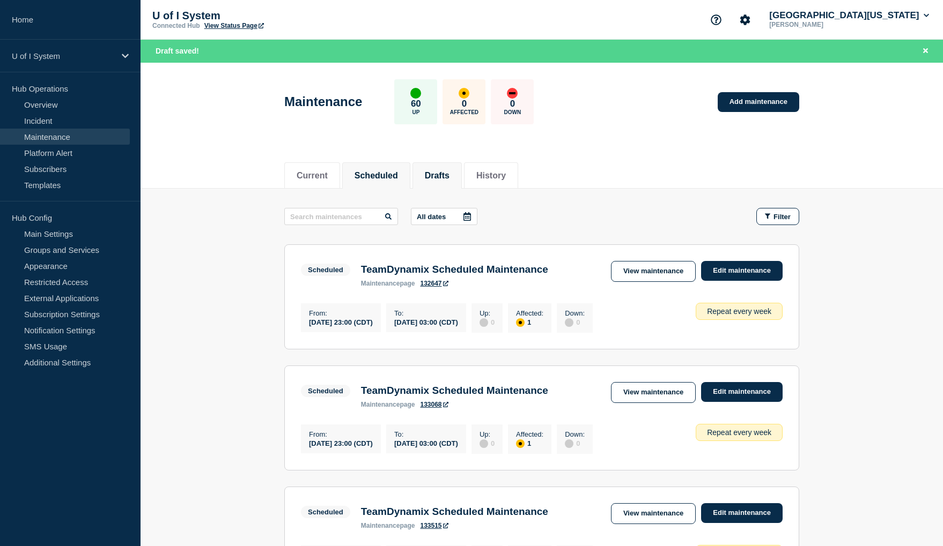
click at [440, 176] on button "Drafts" at bounding box center [437, 176] width 25 height 10
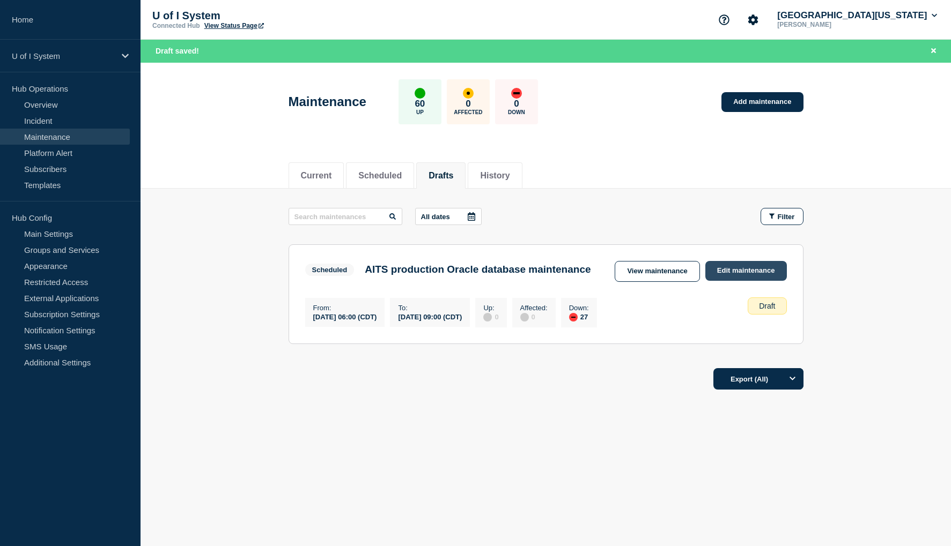
click at [745, 272] on link "Edit maintenance" at bounding box center [746, 271] width 82 height 20
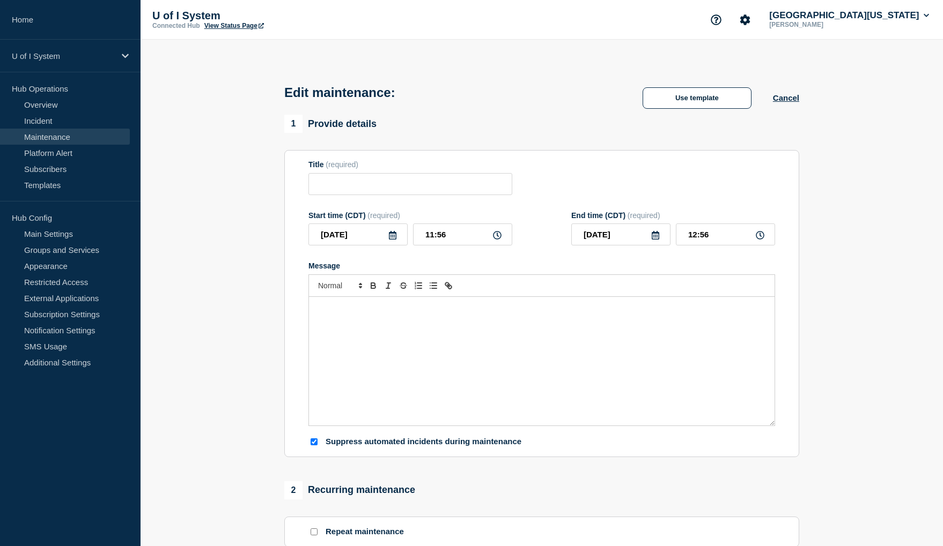
type input "AITS production Oracle database maintenance"
type input "[DATE]"
type input "06:00"
type input "[DATE]"
type input "09:00"
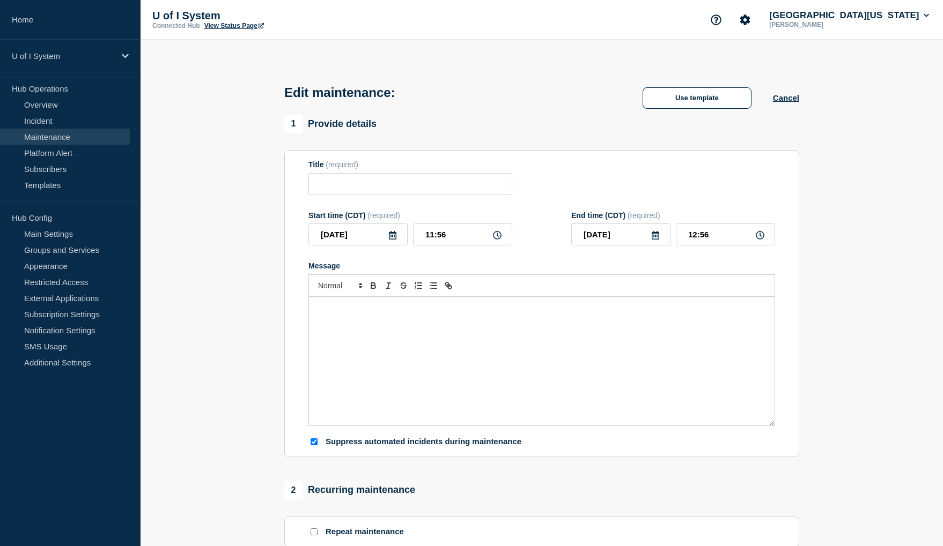
checkbox input "true"
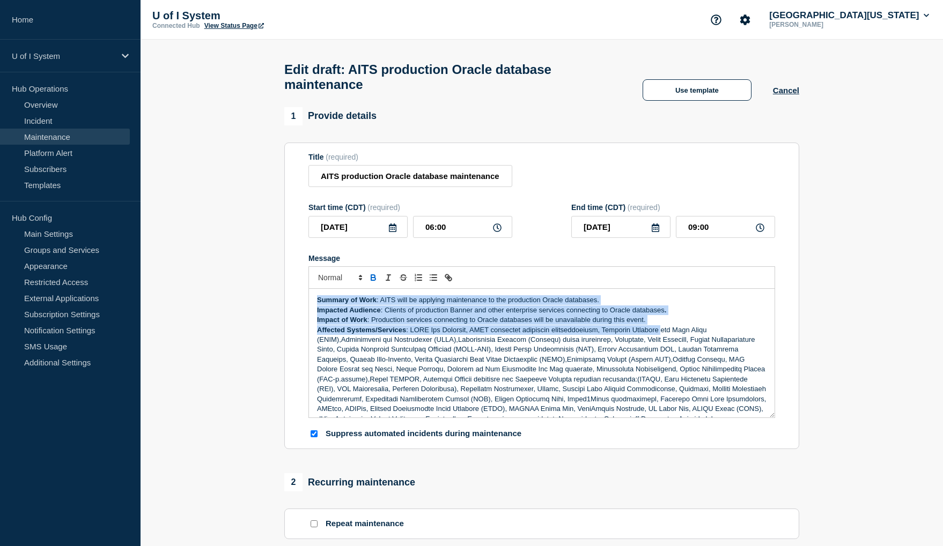
drag, startPoint x: 315, startPoint y: 306, endPoint x: 665, endPoint y: 337, distance: 351.5
click at [665, 337] on div "Summary of Work : AITS will be applying maintenance to the production Oracle da…" at bounding box center [541, 353] width 465 height 129
copy div "Summary of Work : AITS will be applying maintenance to the production Oracle da…"
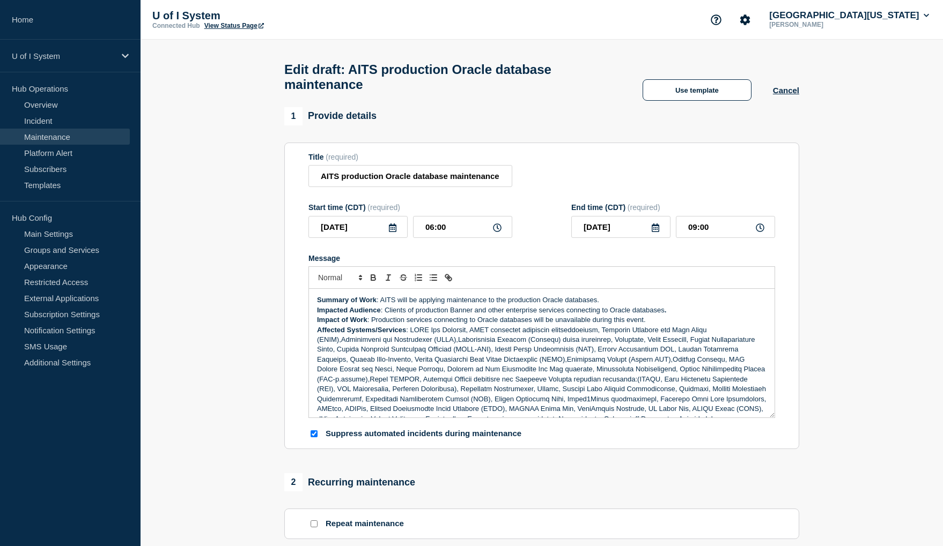
drag, startPoint x: 846, startPoint y: 376, endPoint x: 842, endPoint y: 373, distance: 5.7
drag, startPoint x: 322, startPoint y: 181, endPoint x: 507, endPoint y: 183, distance: 185.5
click at [507, 183] on input "AITS production Oracle database maintenance" at bounding box center [410, 176] width 204 height 22
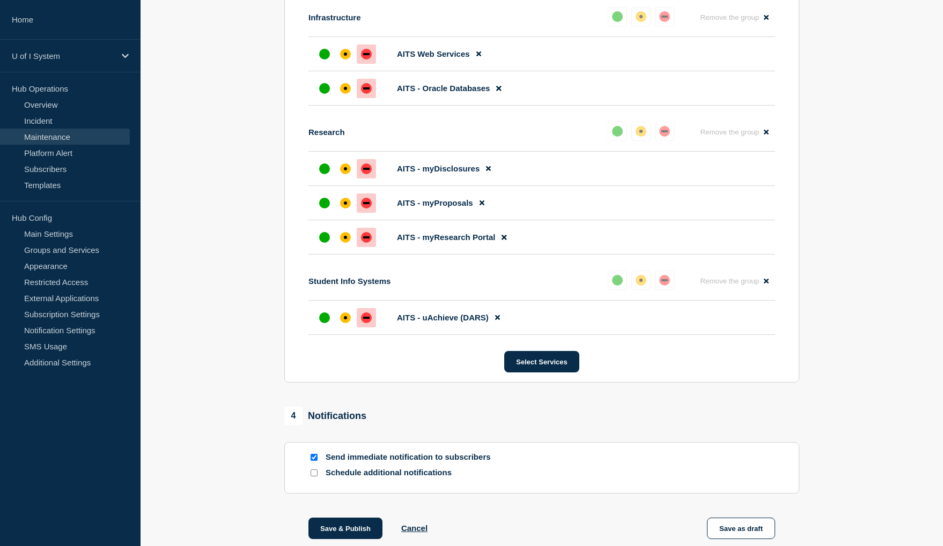
scroll to position [1716, 0]
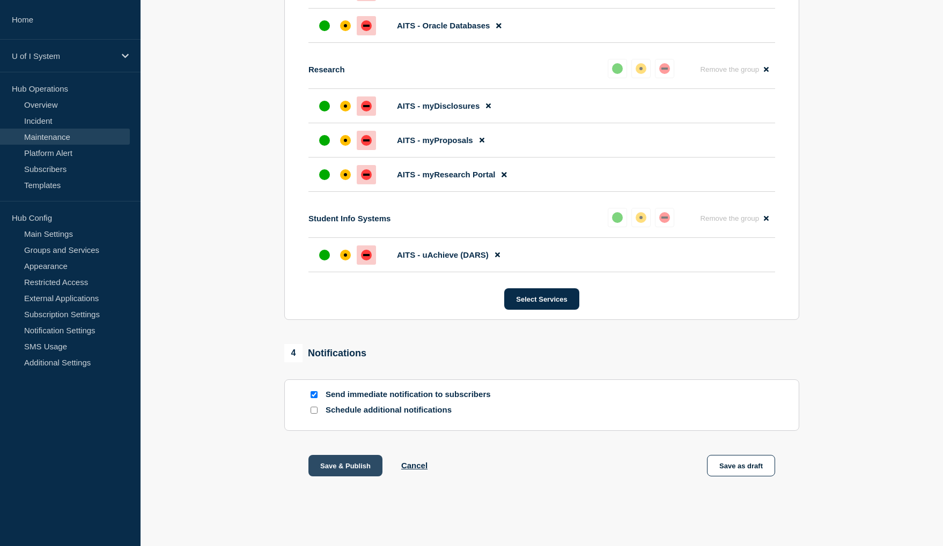
click at [351, 467] on button "Save & Publish" at bounding box center [345, 465] width 74 height 21
